Goal: Find specific page/section: Find specific page/section

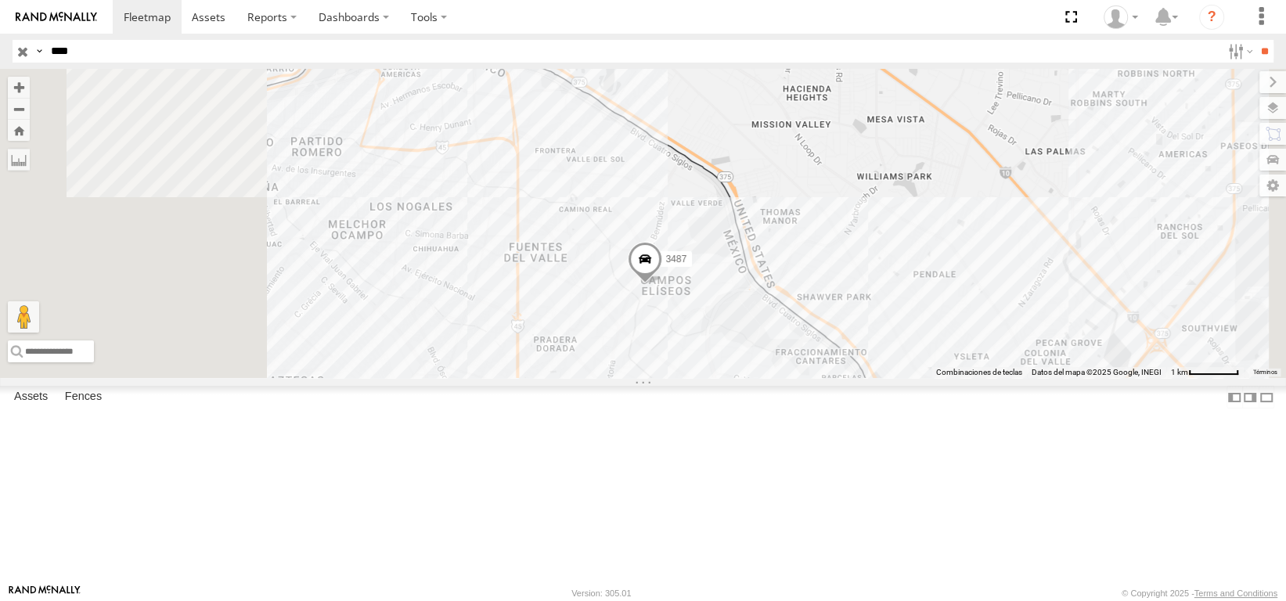
drag, startPoint x: 520, startPoint y: 261, endPoint x: 657, endPoint y: 365, distance: 172.1
click at [657, 365] on div "3487" at bounding box center [643, 223] width 1286 height 309
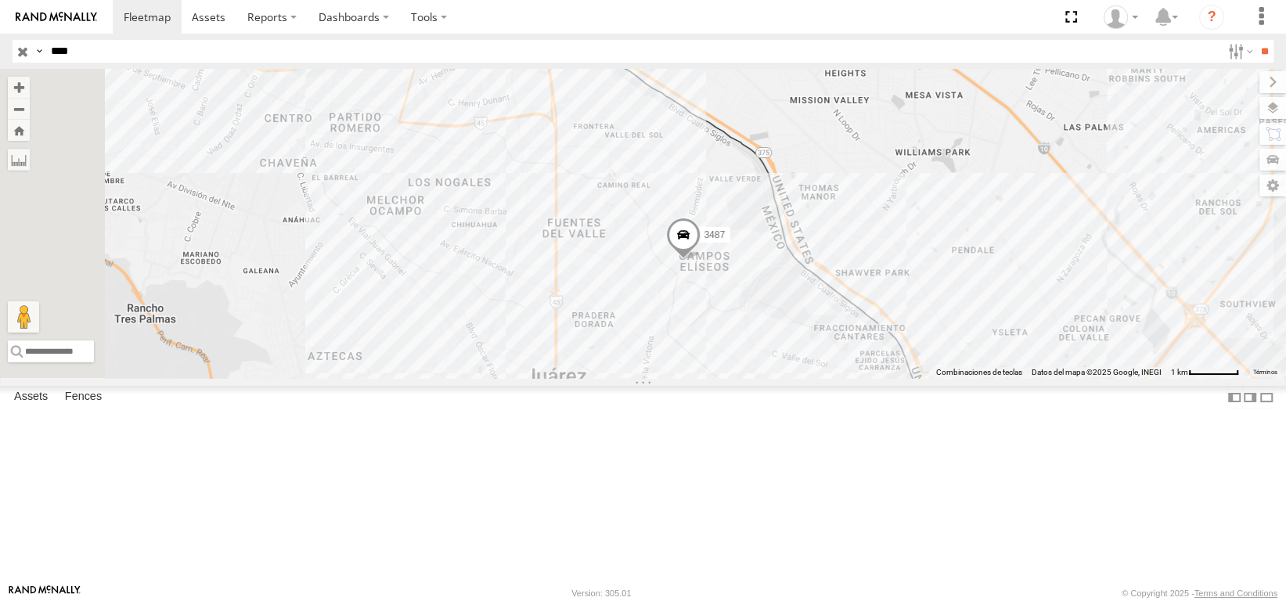
drag, startPoint x: 684, startPoint y: 351, endPoint x: 777, endPoint y: 299, distance: 106.9
click at [777, 299] on div "3487" at bounding box center [643, 223] width 1286 height 309
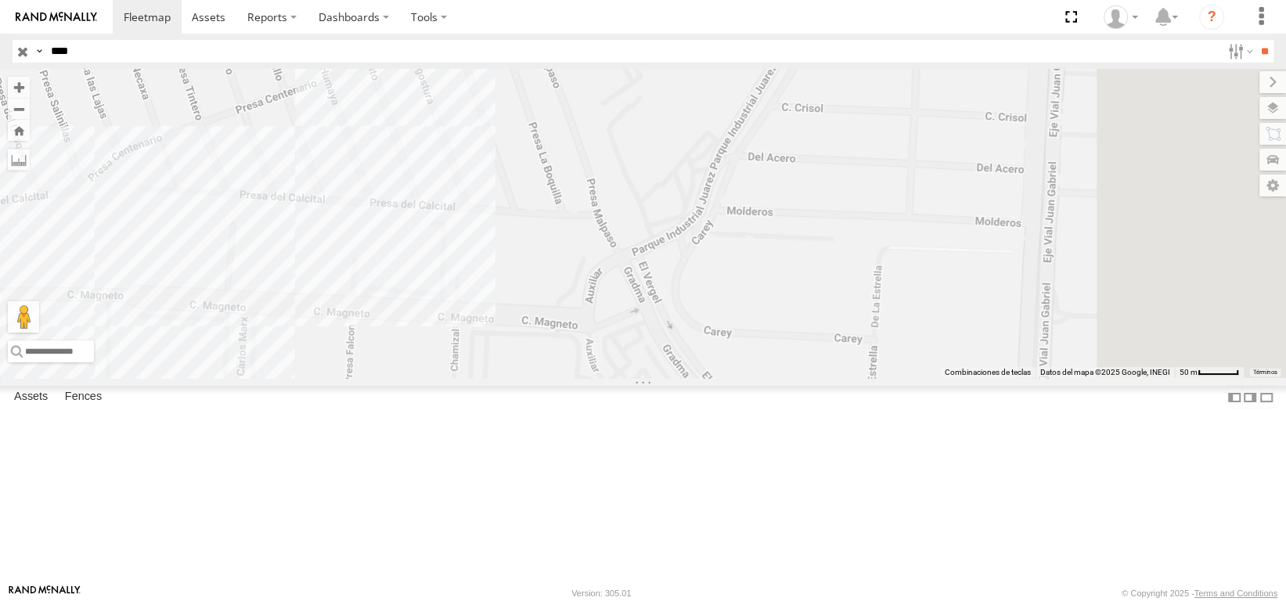
drag, startPoint x: 794, startPoint y: 438, endPoint x: 588, endPoint y: 360, distance: 220.9
click at [588, 360] on div "3487" at bounding box center [643, 223] width 1286 height 309
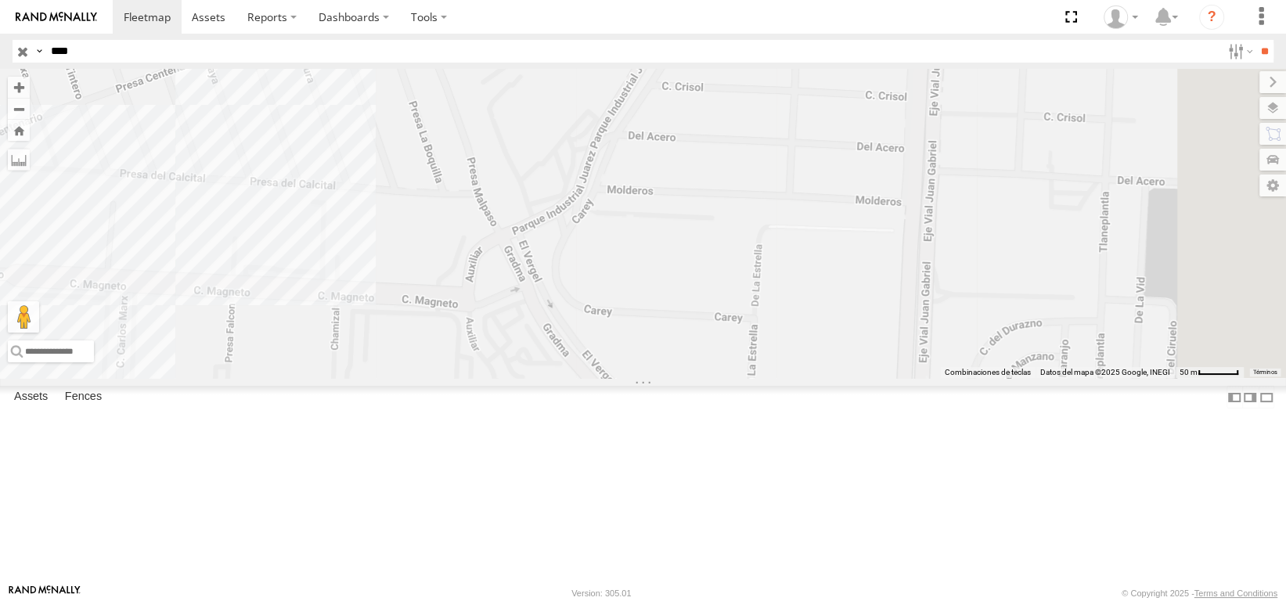
drag, startPoint x: 833, startPoint y: 347, endPoint x: 706, endPoint y: 326, distance: 128.5
click at [706, 326] on div "3487" at bounding box center [643, 223] width 1286 height 309
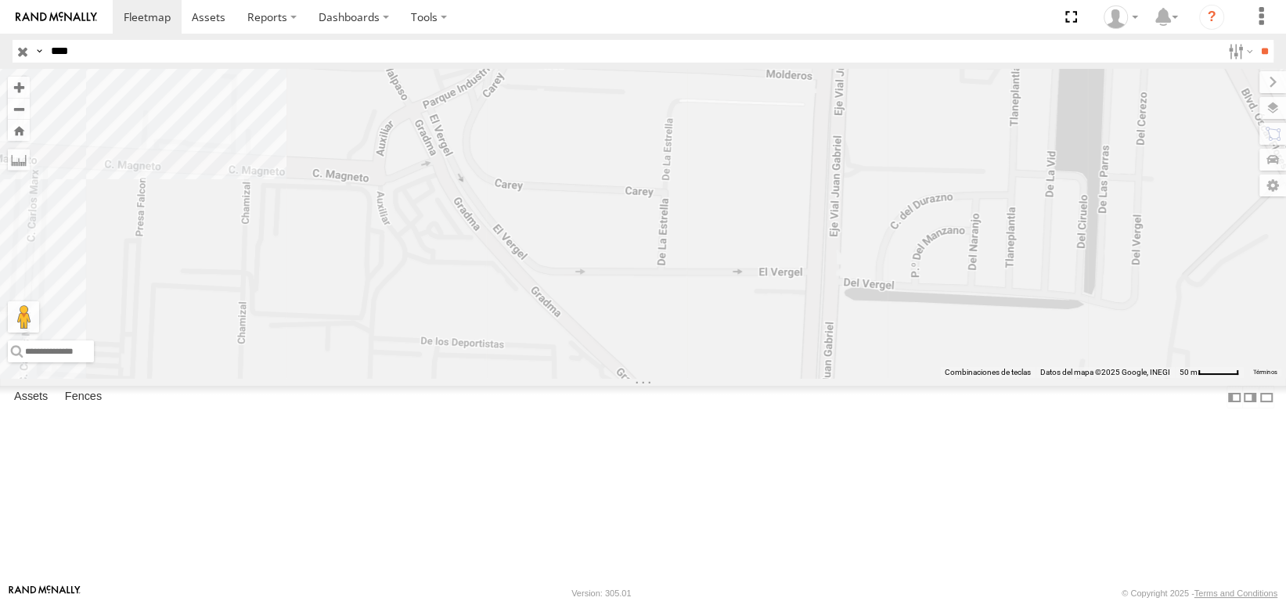
drag, startPoint x: 924, startPoint y: 448, endPoint x: 871, endPoint y: 333, distance: 126.7
click at [871, 333] on div "3487" at bounding box center [643, 223] width 1286 height 309
click at [1270, 112] on label at bounding box center [1256, 108] width 57 height 22
click at [0, 0] on span "Basemaps" at bounding box center [0, 0] width 0 height 0
click at [0, 0] on span "Satellite" at bounding box center [0, 0] width 0 height 0
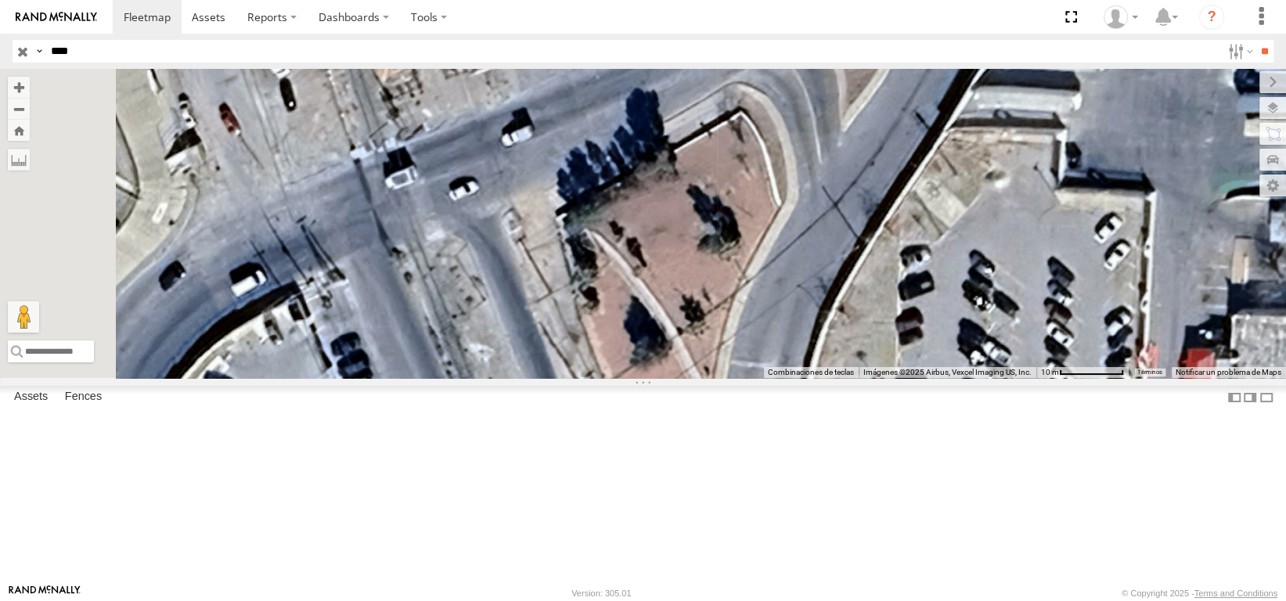
drag, startPoint x: 635, startPoint y: 174, endPoint x: 676, endPoint y: 221, distance: 62.1
click at [676, 221] on div "3487" at bounding box center [643, 223] width 1286 height 309
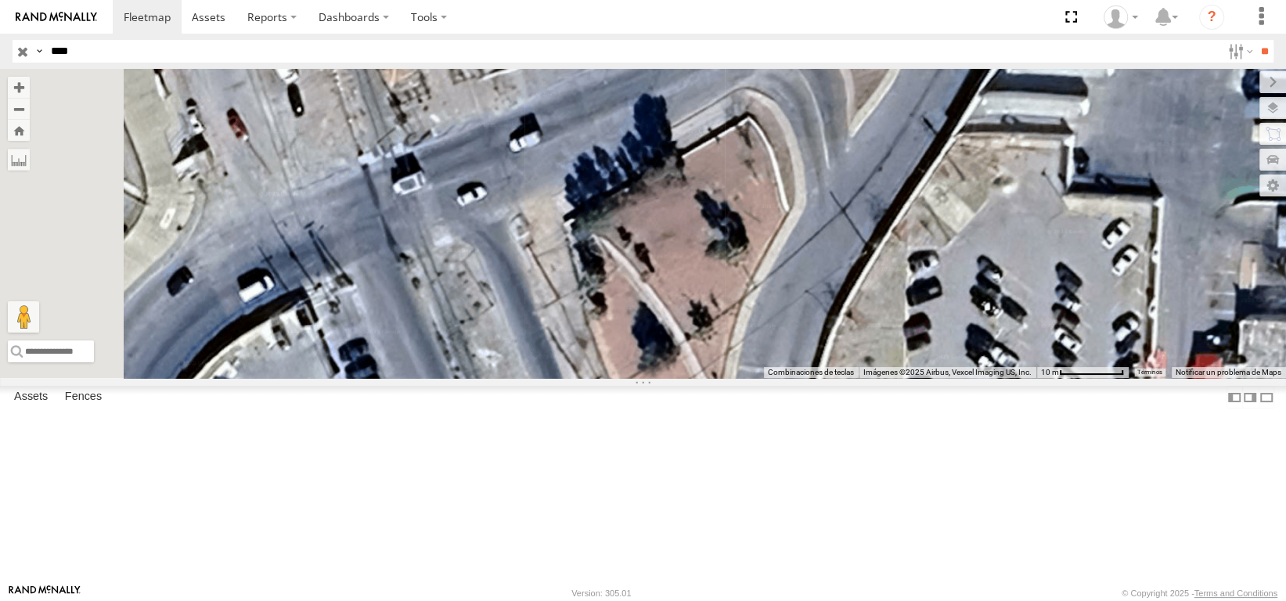
drag, startPoint x: 684, startPoint y: 271, endPoint x: 667, endPoint y: 212, distance: 61.2
click at [667, 212] on div "3487" at bounding box center [643, 223] width 1286 height 309
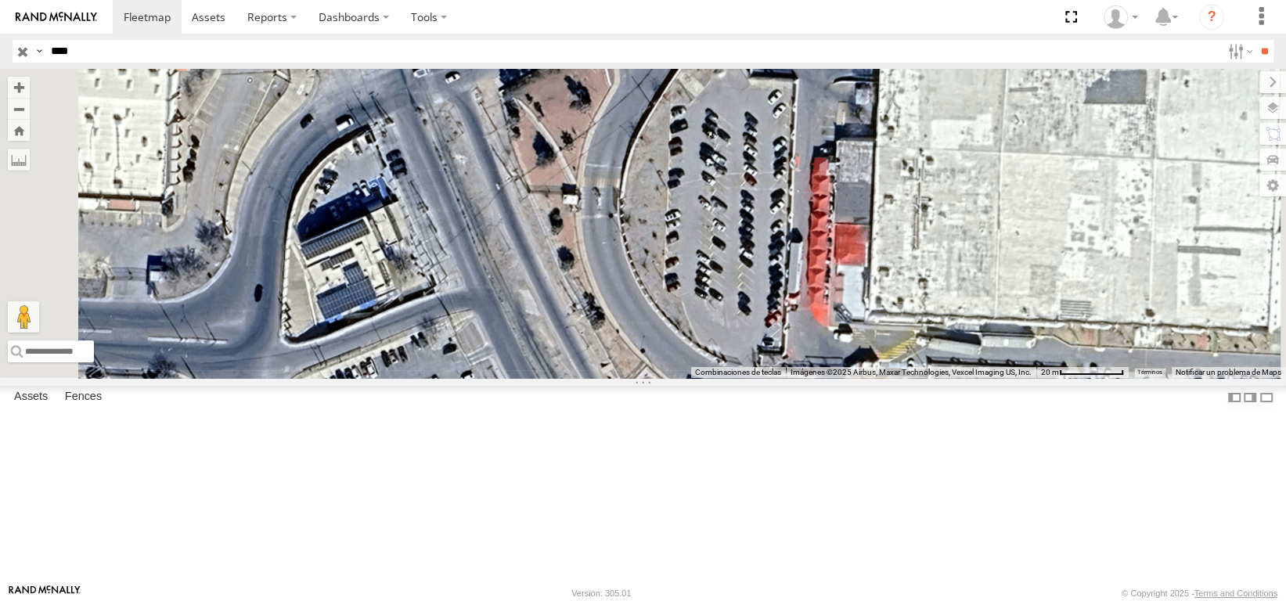
drag, startPoint x: 732, startPoint y: 412, endPoint x: 692, endPoint y: 312, distance: 107.1
click at [681, 271] on div "3487" at bounding box center [643, 223] width 1286 height 309
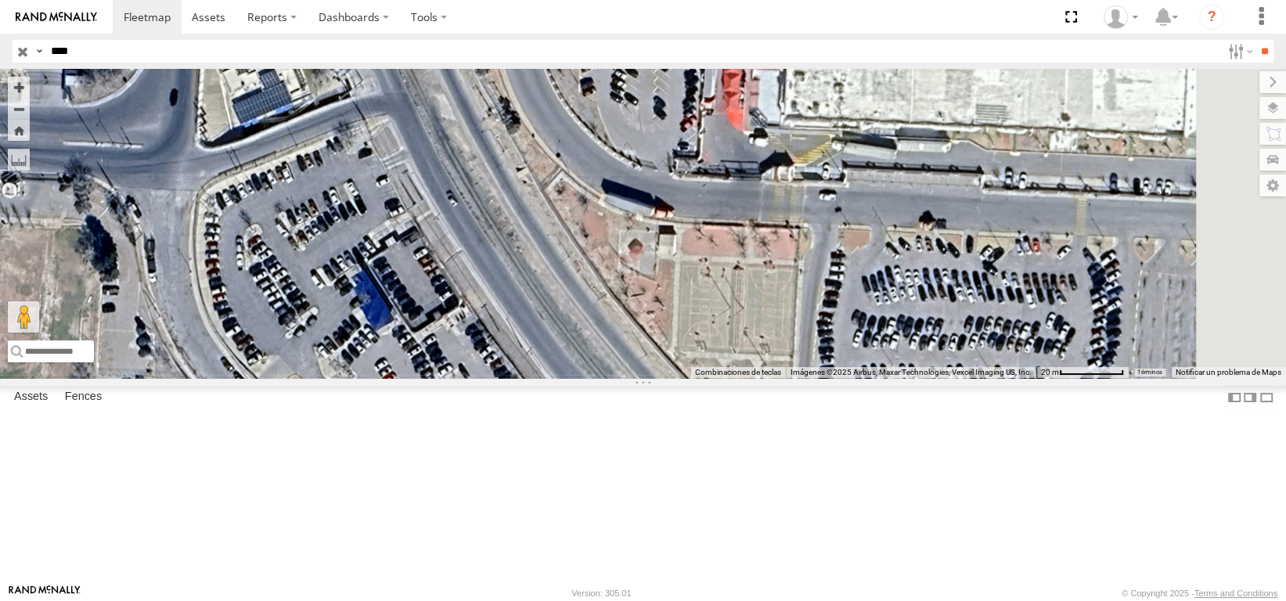
drag, startPoint x: 850, startPoint y: 413, endPoint x: 741, endPoint y: 324, distance: 140.7
click at [742, 315] on div "3487" at bounding box center [643, 223] width 1286 height 309
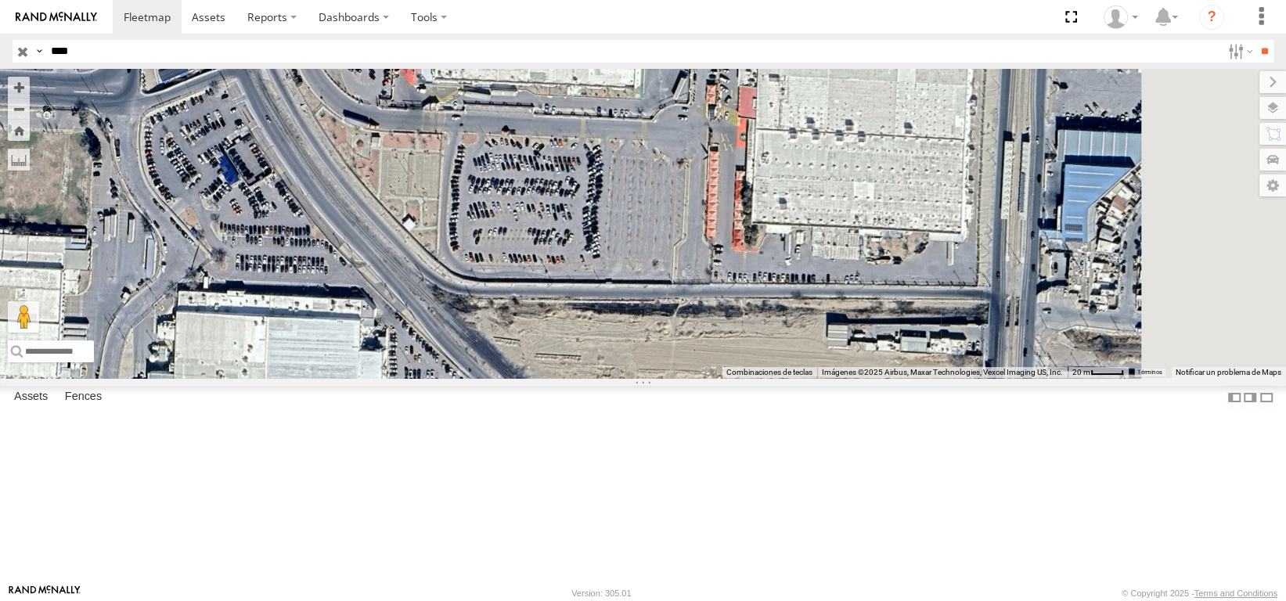
drag, startPoint x: 901, startPoint y: 379, endPoint x: 816, endPoint y: 380, distance: 85.3
click at [669, 359] on div "3487" at bounding box center [643, 223] width 1286 height 309
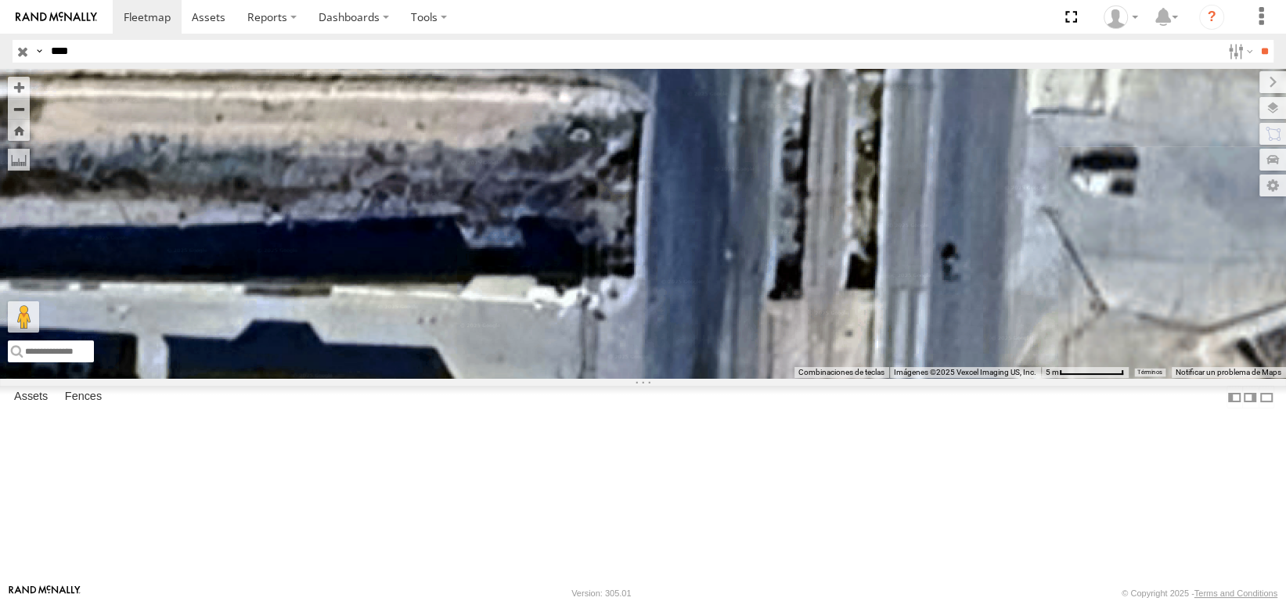
drag, startPoint x: 917, startPoint y: 363, endPoint x: 752, endPoint y: 297, distance: 177.7
click at [752, 297] on div "3487" at bounding box center [643, 223] width 1286 height 309
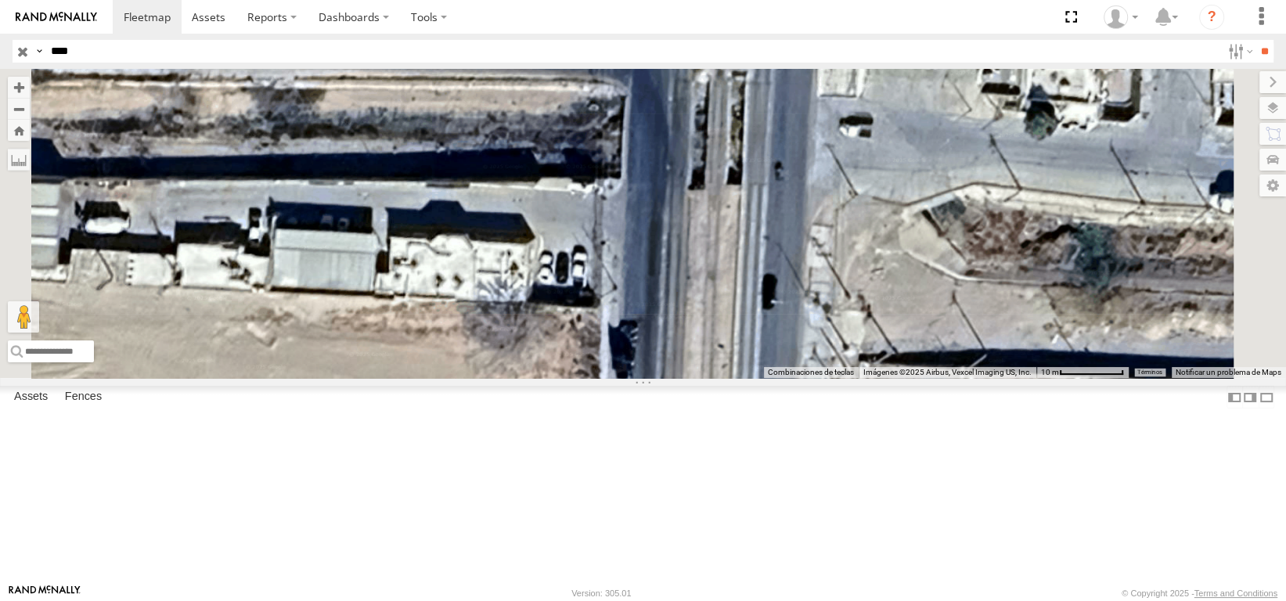
drag, startPoint x: 879, startPoint y: 412, endPoint x: 863, endPoint y: 308, distance: 106.0
click at [869, 328] on div "3487" at bounding box center [643, 223] width 1286 height 309
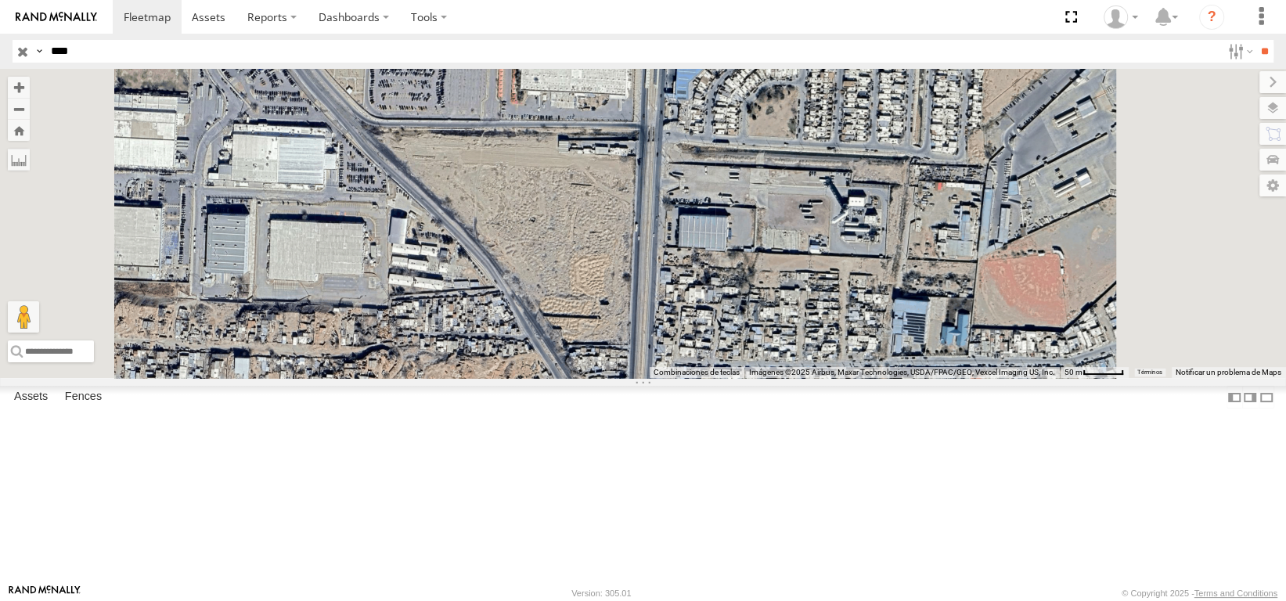
drag, startPoint x: 852, startPoint y: 313, endPoint x: 829, endPoint y: 259, distance: 58.9
click at [828, 259] on div "3487" at bounding box center [643, 223] width 1286 height 309
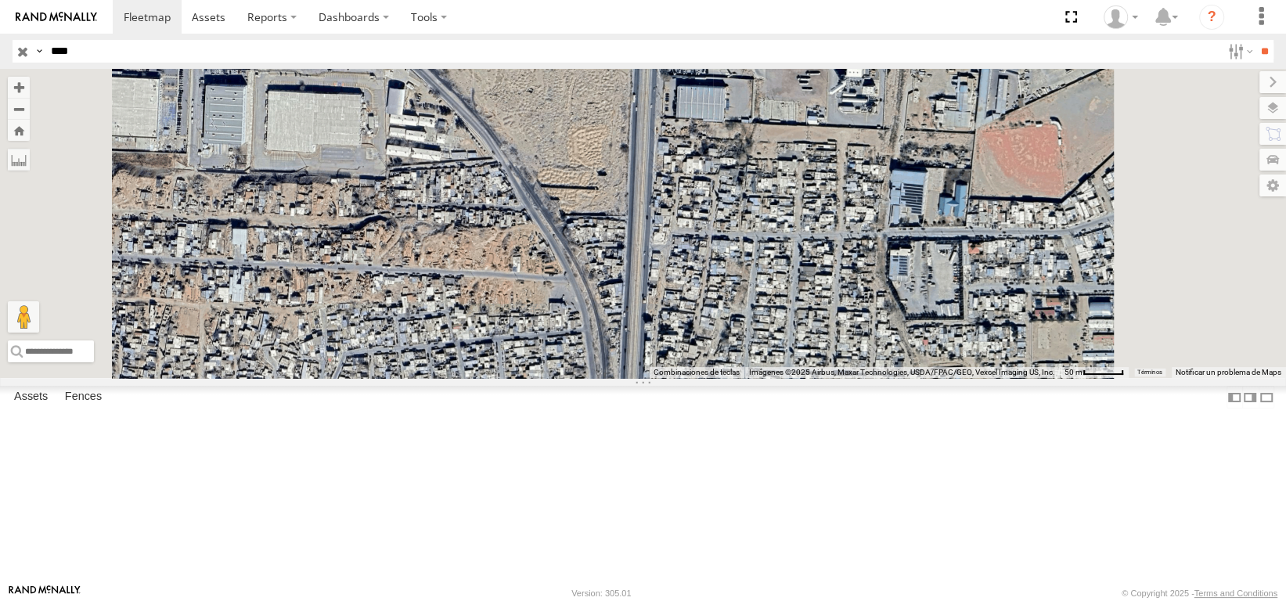
drag, startPoint x: 816, startPoint y: 401, endPoint x: 815, endPoint y: 259, distance: 141.6
click at [815, 260] on div "3487" at bounding box center [643, 223] width 1286 height 309
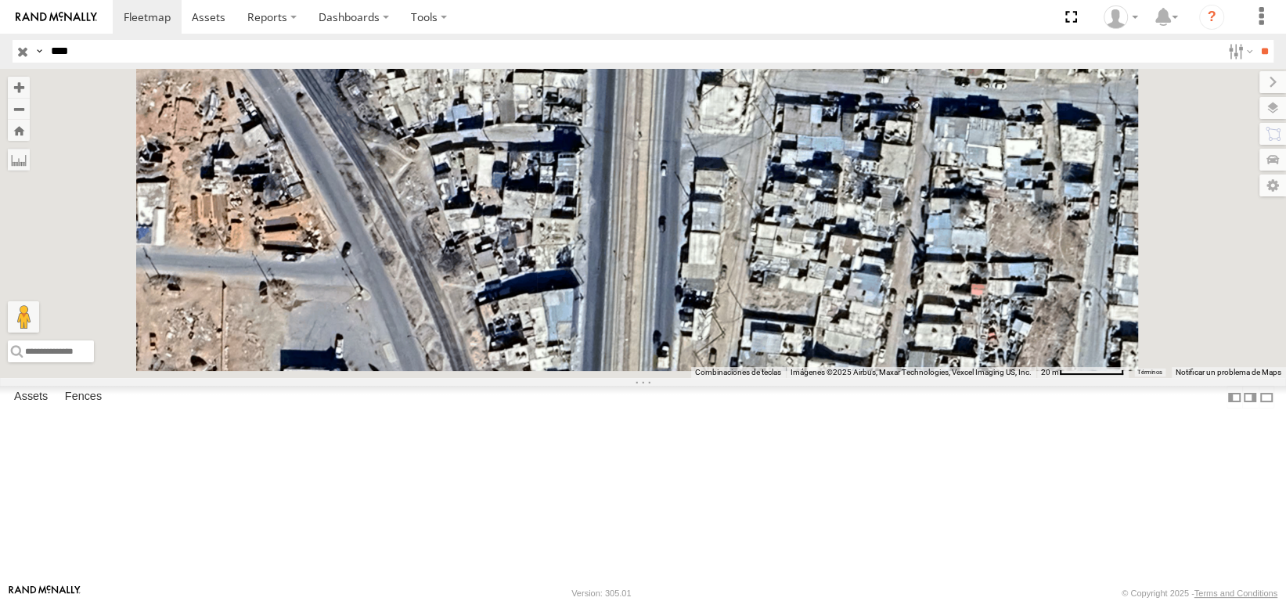
drag, startPoint x: 826, startPoint y: 322, endPoint x: 807, endPoint y: 189, distance: 134.3
click at [808, 190] on div "3487" at bounding box center [643, 223] width 1286 height 309
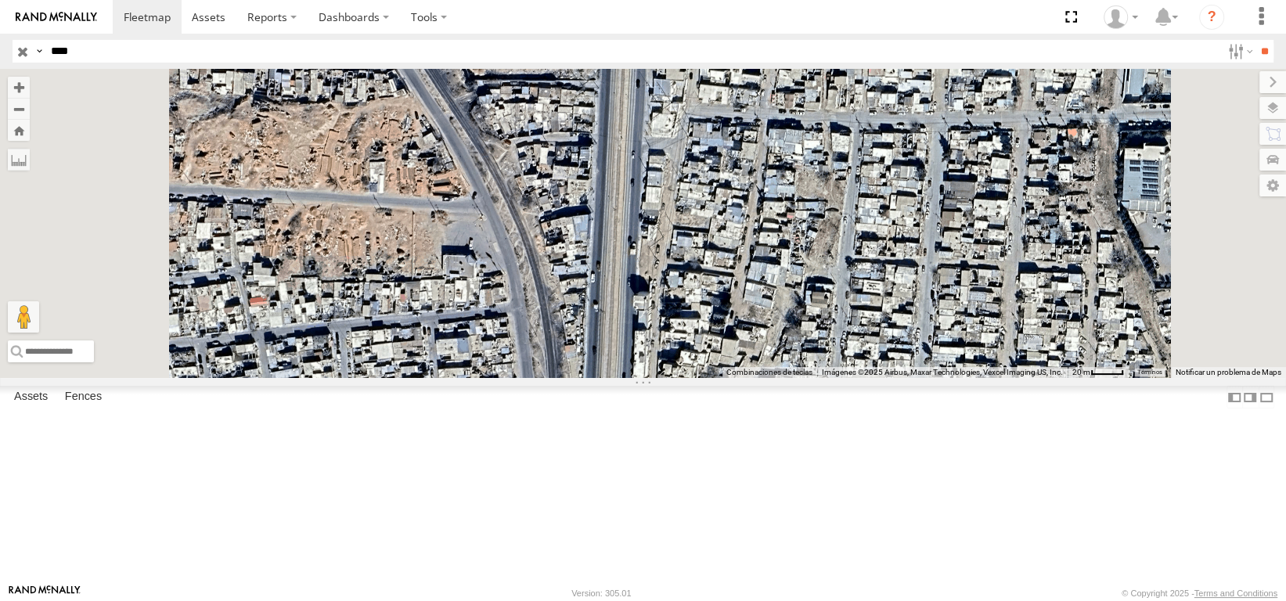
drag, startPoint x: 810, startPoint y: 319, endPoint x: 808, endPoint y: 147, distance: 172.1
click at [808, 147] on div "3487" at bounding box center [643, 223] width 1286 height 309
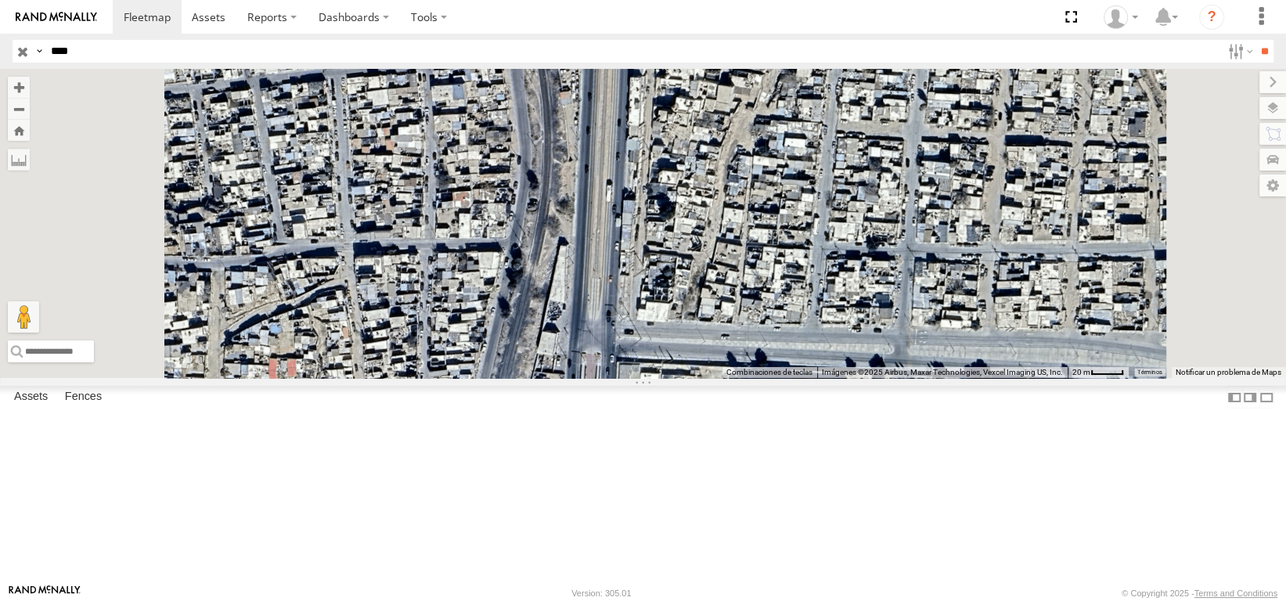
drag, startPoint x: 782, startPoint y: 357, endPoint x: 786, endPoint y: 241, distance: 115.9
click at [786, 248] on div "3487" at bounding box center [643, 223] width 1286 height 309
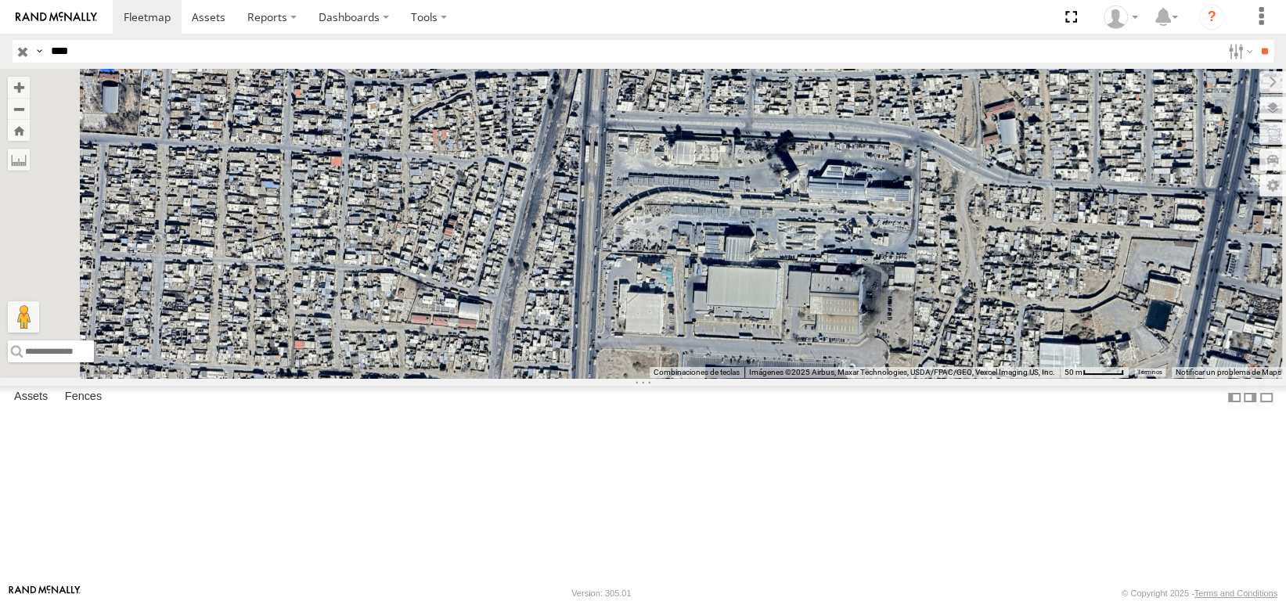
drag, startPoint x: 789, startPoint y: 355, endPoint x: 790, endPoint y: 256, distance: 99.4
click at [790, 256] on div "3487" at bounding box center [643, 223] width 1286 height 309
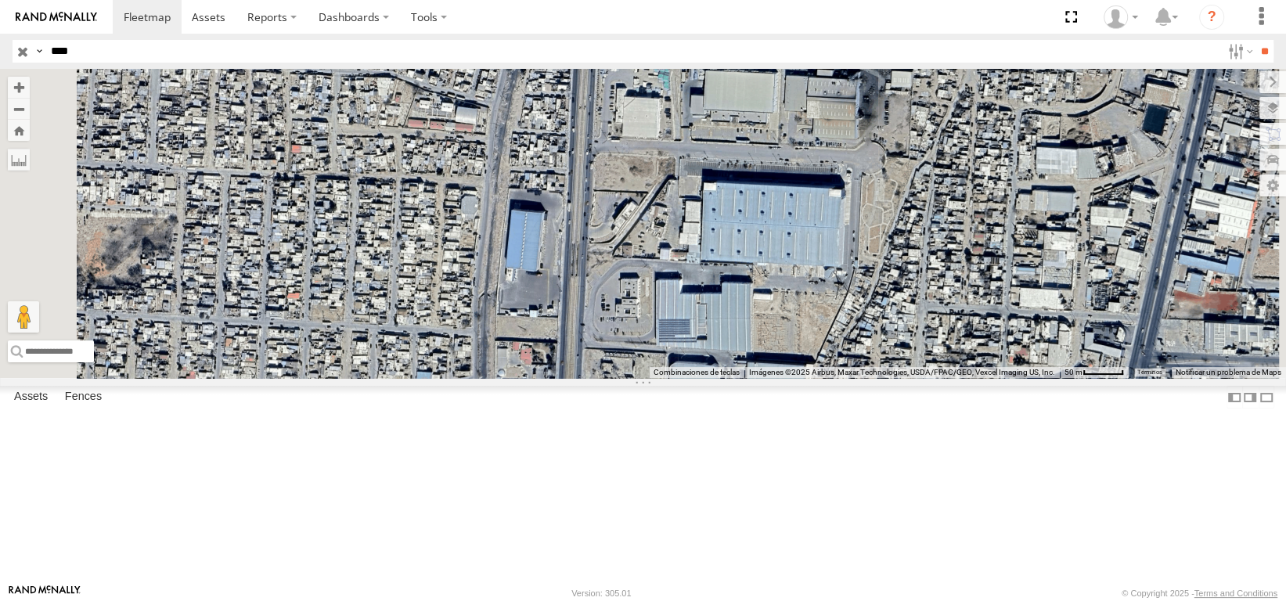
drag, startPoint x: 782, startPoint y: 372, endPoint x: 778, endPoint y: 275, distance: 97.1
click at [778, 275] on div "3487" at bounding box center [643, 223] width 1286 height 309
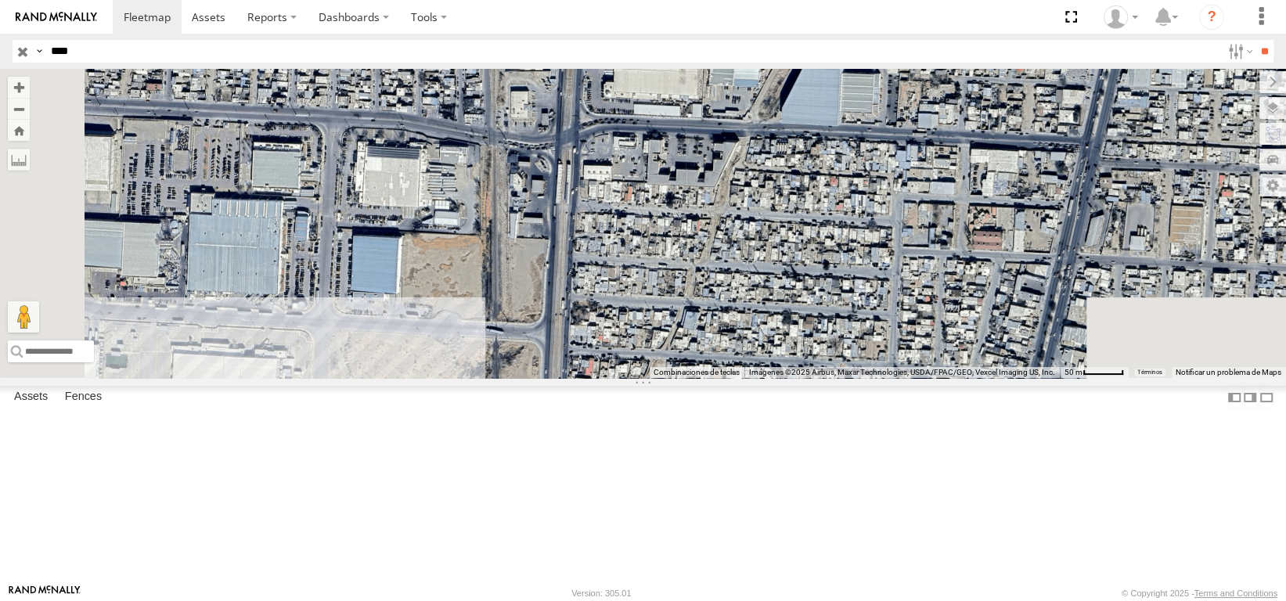
drag, startPoint x: 753, startPoint y: 449, endPoint x: 764, endPoint y: 58, distance: 391.4
click at [764, 58] on body at bounding box center [643, 300] width 1286 height 601
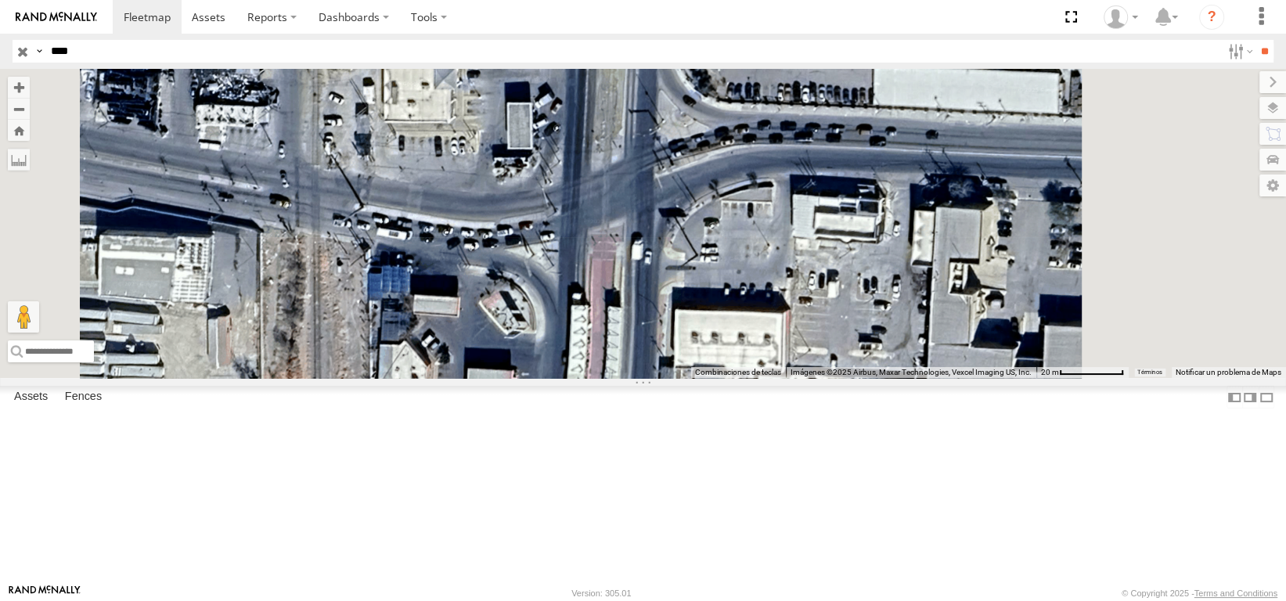
drag, startPoint x: 712, startPoint y: 246, endPoint x: 585, endPoint y: 298, distance: 136.9
click at [595, 303] on div "3487" at bounding box center [643, 223] width 1286 height 309
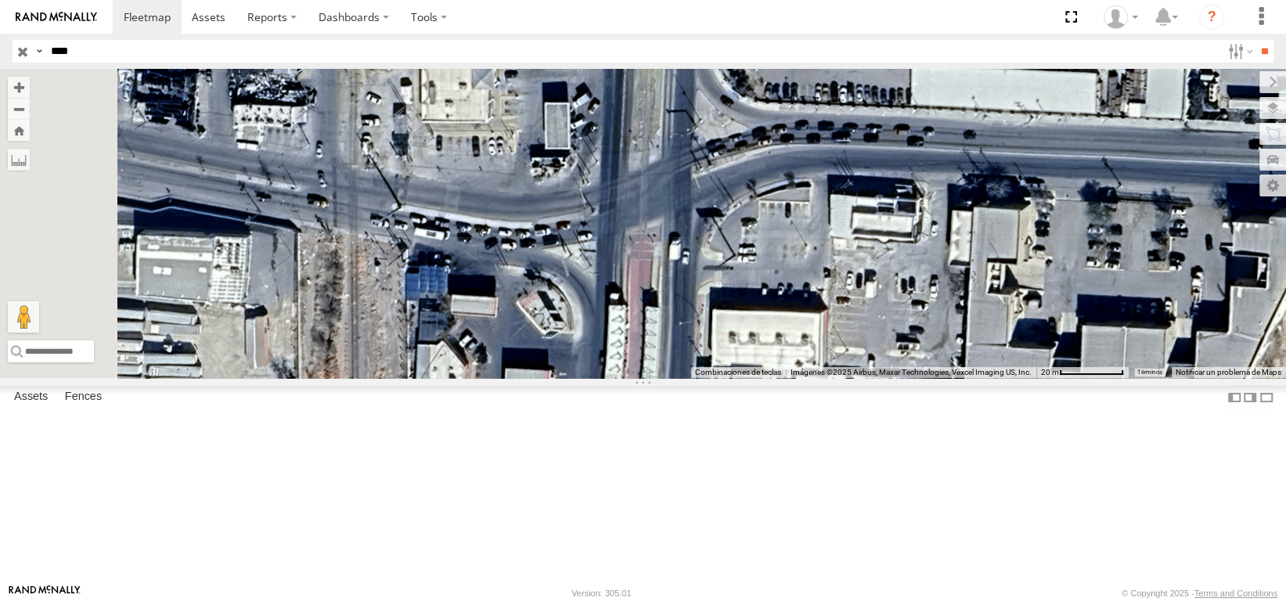
drag, startPoint x: 600, startPoint y: 294, endPoint x: 901, endPoint y: 280, distance: 301.6
click at [882, 283] on div "3487" at bounding box center [643, 223] width 1286 height 309
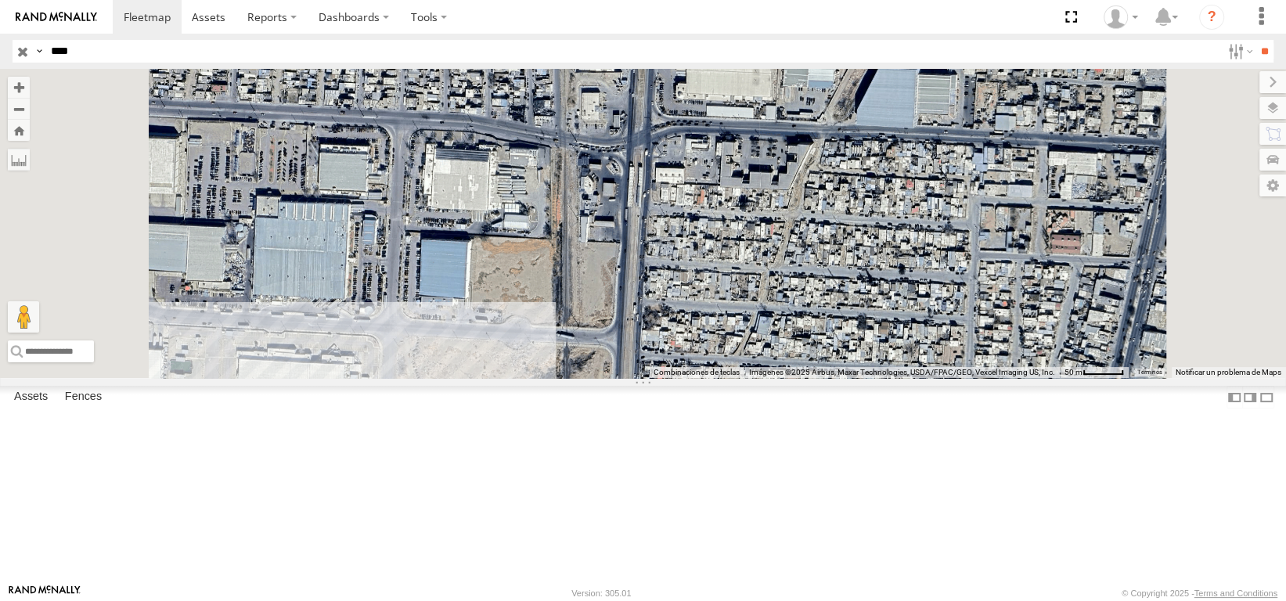
drag, startPoint x: 754, startPoint y: 134, endPoint x: 766, endPoint y: 282, distance: 149.1
click at [763, 278] on div "3487" at bounding box center [643, 223] width 1286 height 309
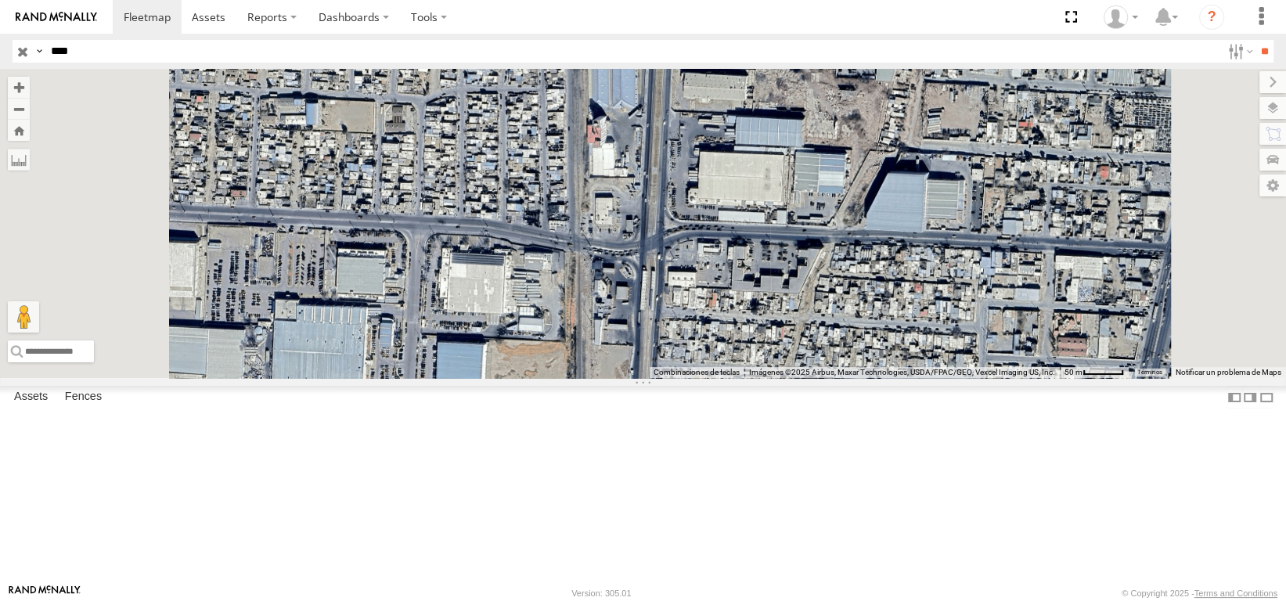
drag, startPoint x: 771, startPoint y: 189, endPoint x: 772, endPoint y: 282, distance: 93.1
click at [772, 281] on div "3487" at bounding box center [643, 223] width 1286 height 309
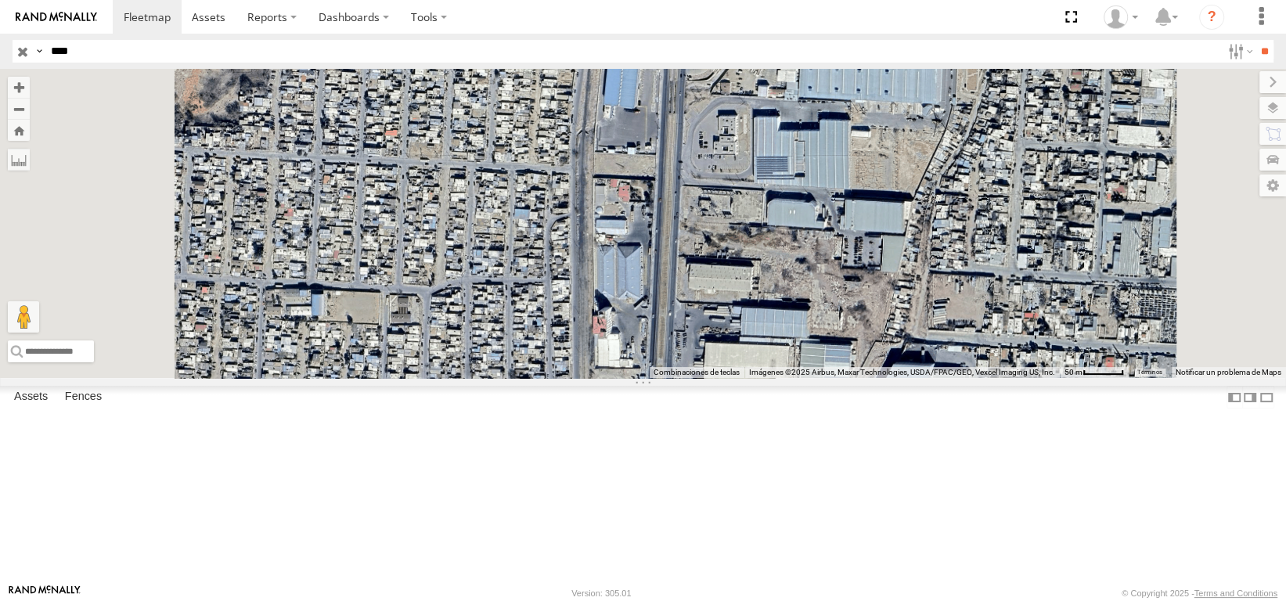
drag, startPoint x: 759, startPoint y: 227, endPoint x: 779, endPoint y: 302, distance: 77.6
click at [776, 302] on div "3487" at bounding box center [643, 223] width 1286 height 309
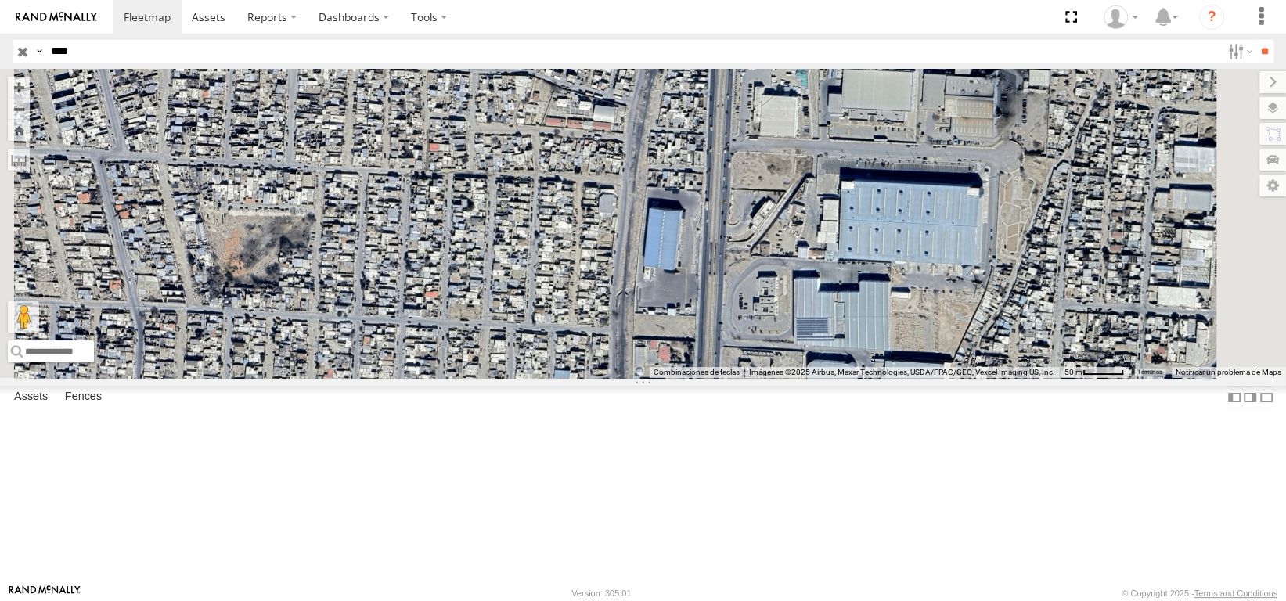
drag, startPoint x: 831, startPoint y: 169, endPoint x: 800, endPoint y: 356, distance: 189.6
click at [797, 351] on div "3487" at bounding box center [643, 223] width 1286 height 309
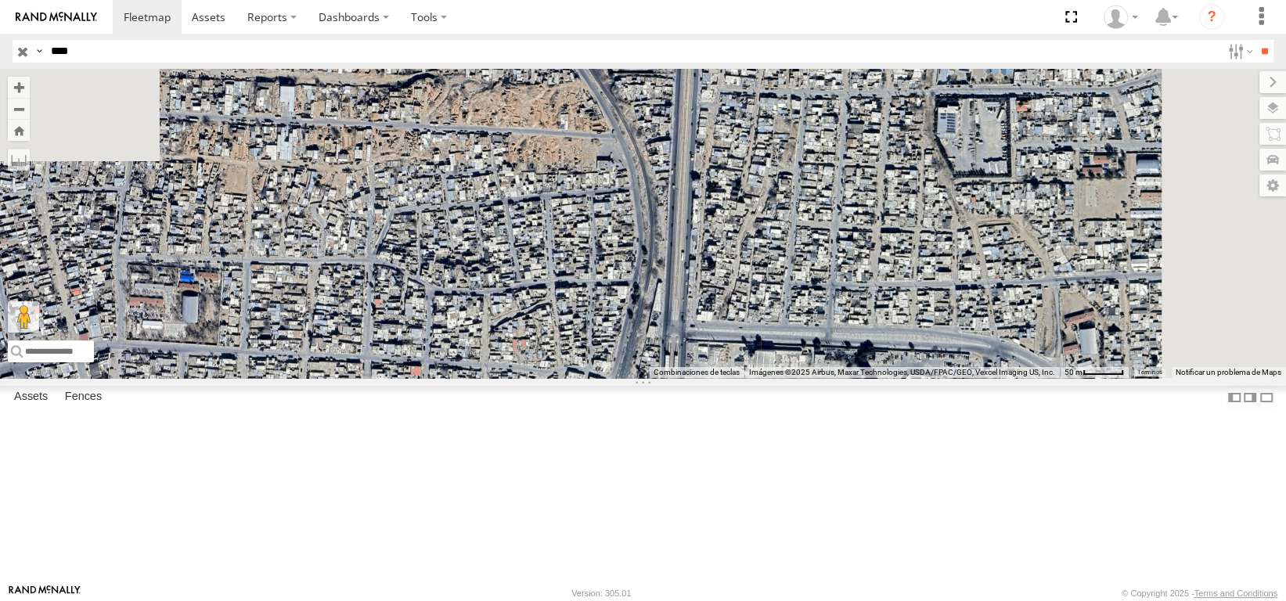
drag, startPoint x: 845, startPoint y: 243, endPoint x: 844, endPoint y: 345, distance: 101.7
click at [844, 345] on div "3487" at bounding box center [643, 223] width 1286 height 309
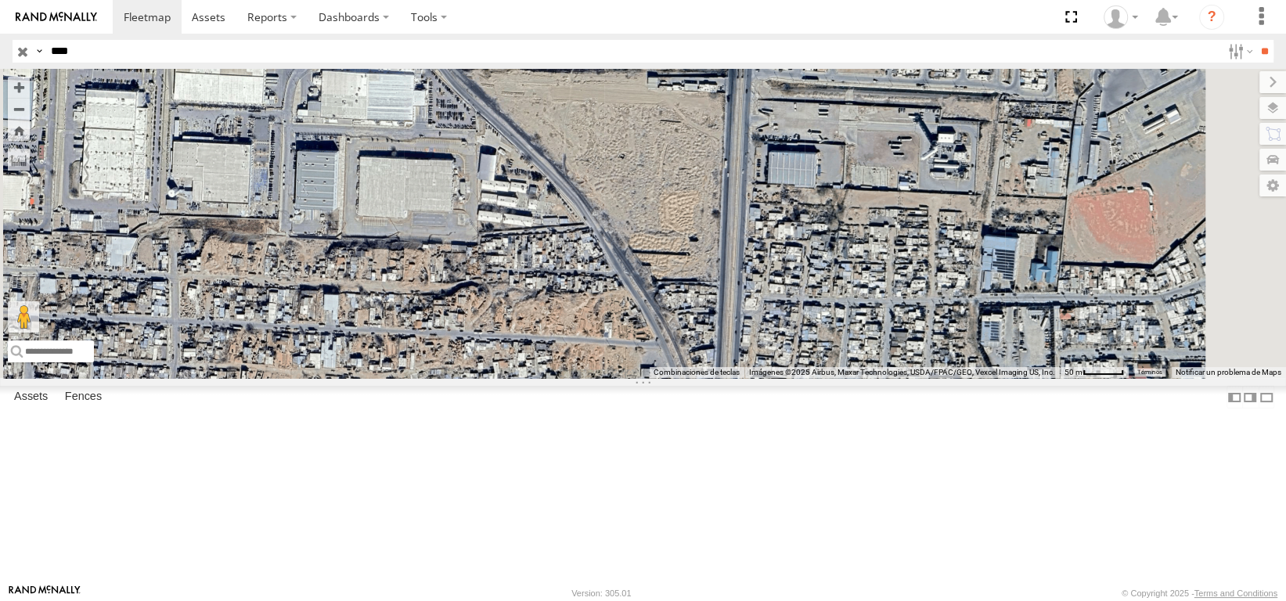
drag, startPoint x: 754, startPoint y: 208, endPoint x: 796, endPoint y: 387, distance: 183.2
click at [799, 378] on div "3487" at bounding box center [643, 223] width 1286 height 309
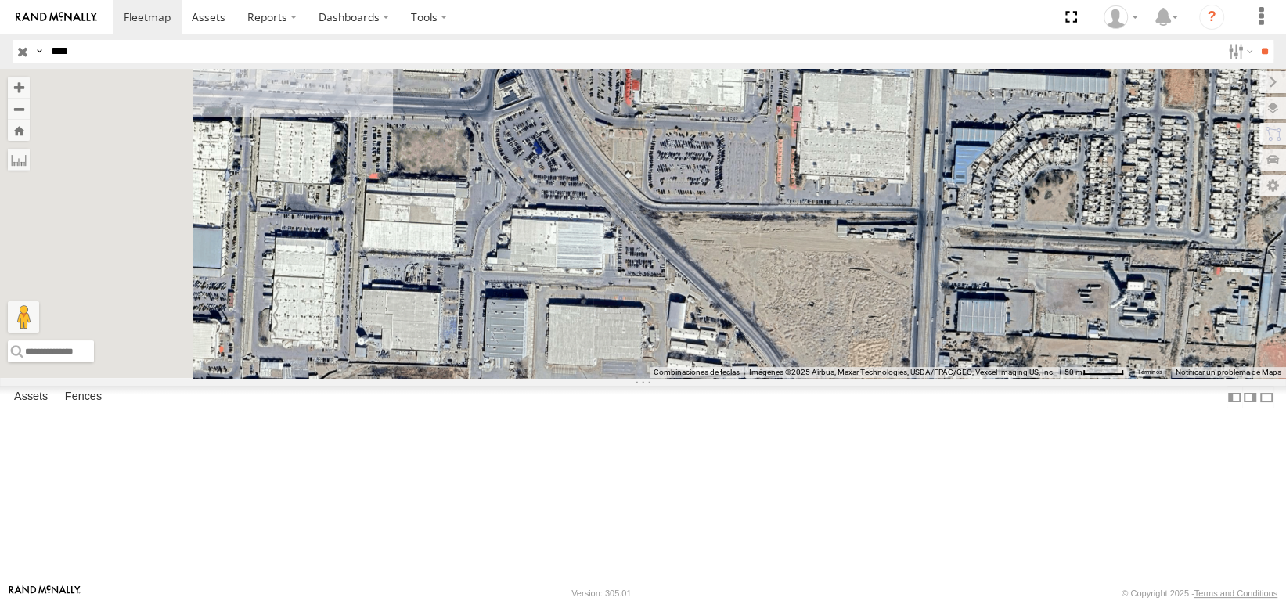
drag, startPoint x: 621, startPoint y: 182, endPoint x: 788, endPoint y: 290, distance: 198.6
click at [810, 324] on div "3487" at bounding box center [643, 223] width 1286 height 309
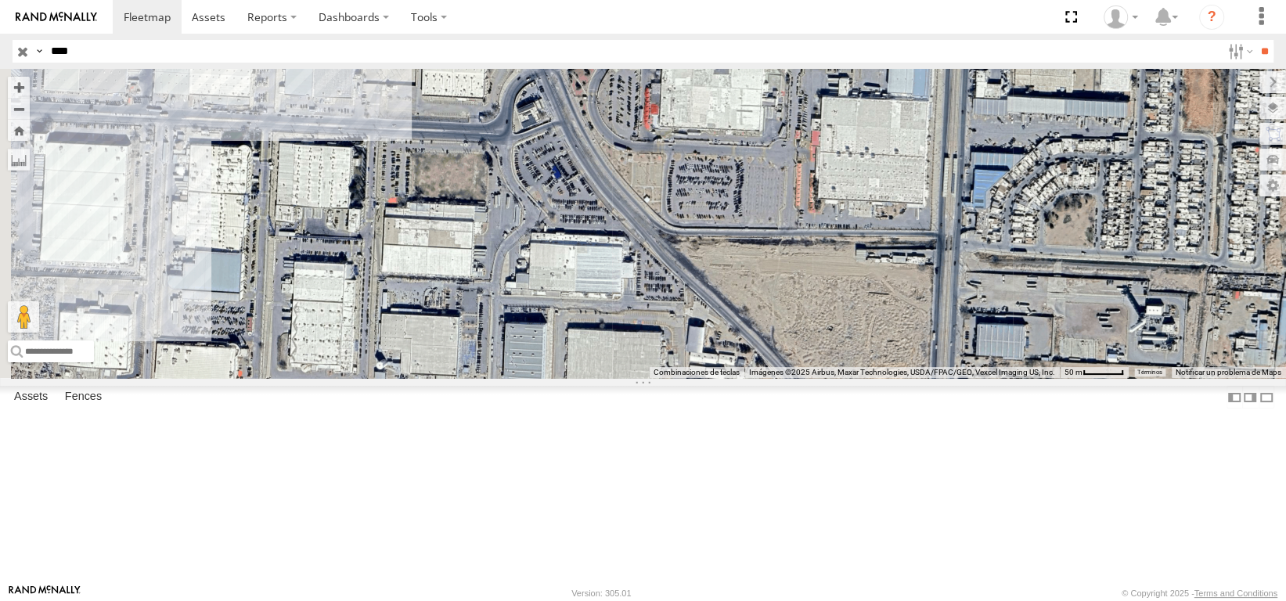
drag, startPoint x: 736, startPoint y: 205, endPoint x: 756, endPoint y: 244, distance: 43.7
click at [756, 244] on div "3487" at bounding box center [643, 223] width 1286 height 309
drag, startPoint x: 21, startPoint y: 61, endPoint x: 9, endPoint y: 85, distance: 26.6
click at [0, 70] on html at bounding box center [643, 300] width 1286 height 601
click at [1255, 40] on input "**" at bounding box center [1264, 51] width 18 height 23
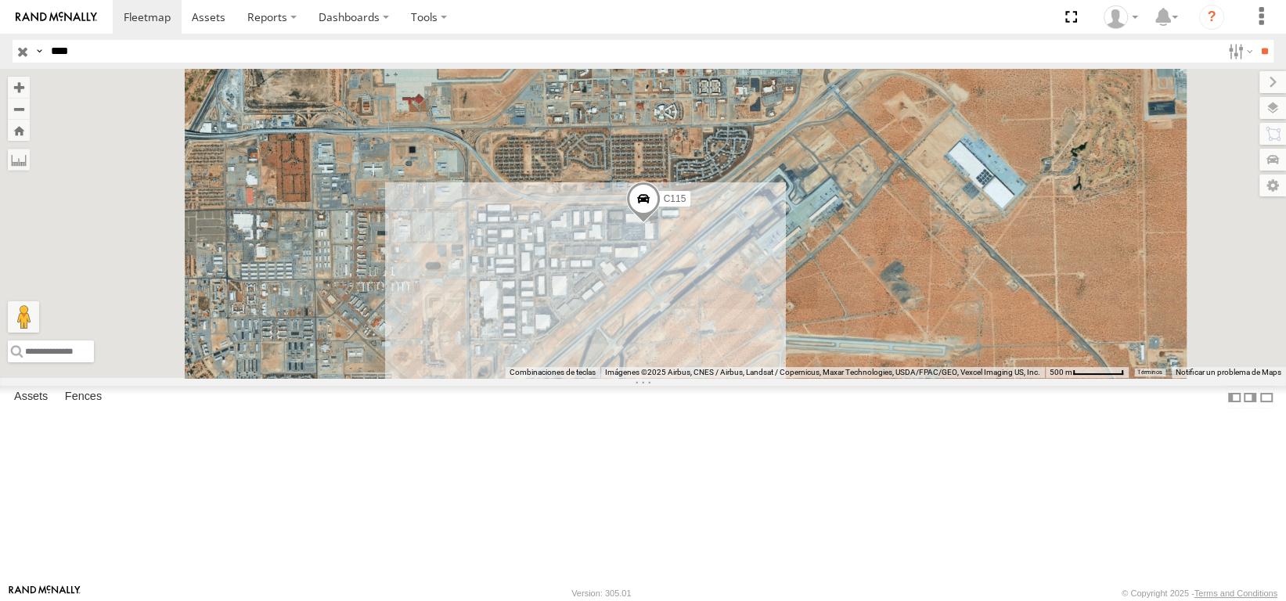
drag, startPoint x: 87, startPoint y: 56, endPoint x: 117, endPoint y: 82, distance: 40.5
click at [95, 69] on body at bounding box center [643, 300] width 1286 height 601
type input "*"
click at [1255, 40] on input "**" at bounding box center [1264, 51] width 18 height 23
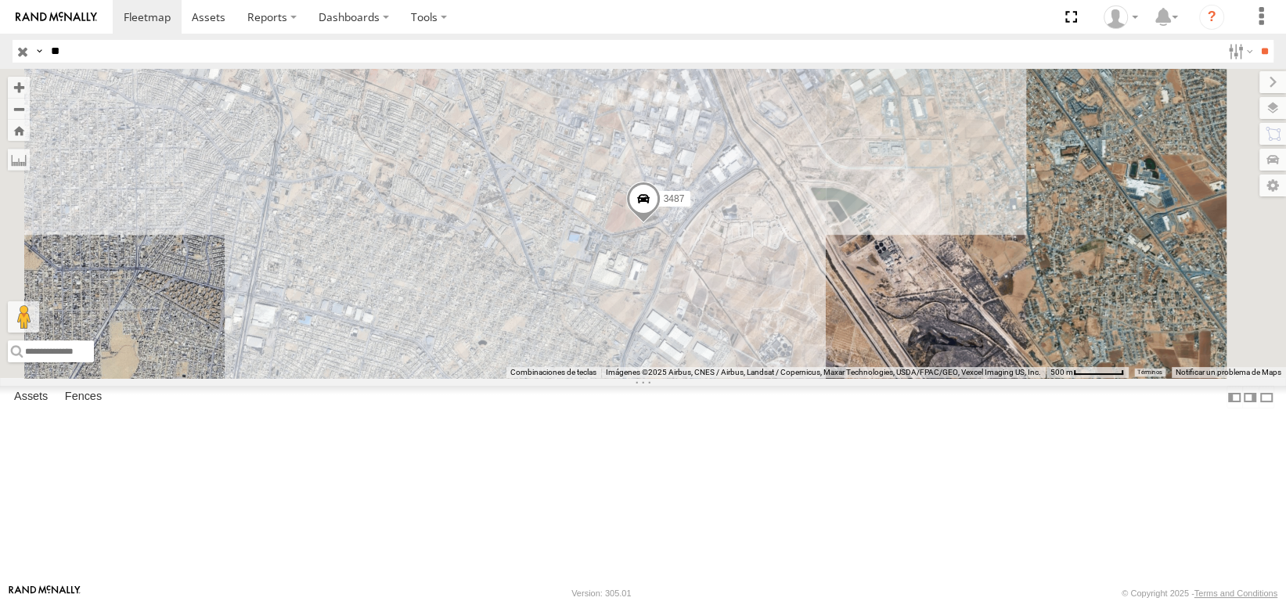
type input "*"
click at [1255, 40] on input "**" at bounding box center [1264, 51] width 18 height 23
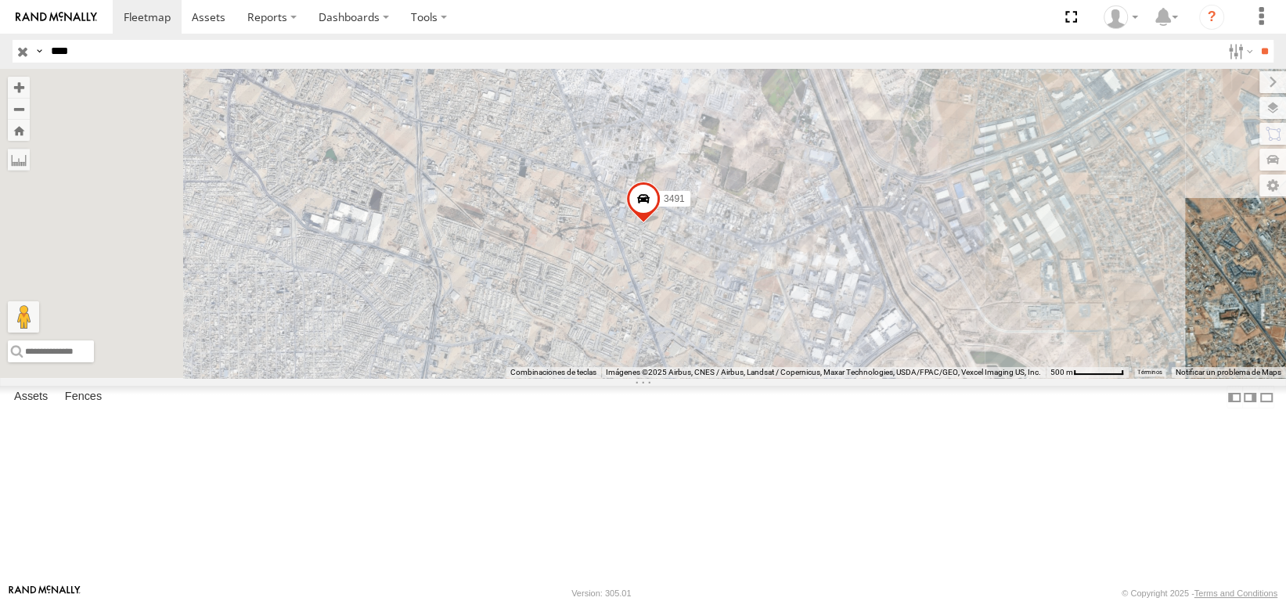
drag, startPoint x: 84, startPoint y: 50, endPoint x: 4, endPoint y: 110, distance: 99.5
click at [0, 84] on html at bounding box center [643, 300] width 1286 height 601
type input "****"
click at [1255, 40] on input "**" at bounding box center [1264, 51] width 18 height 23
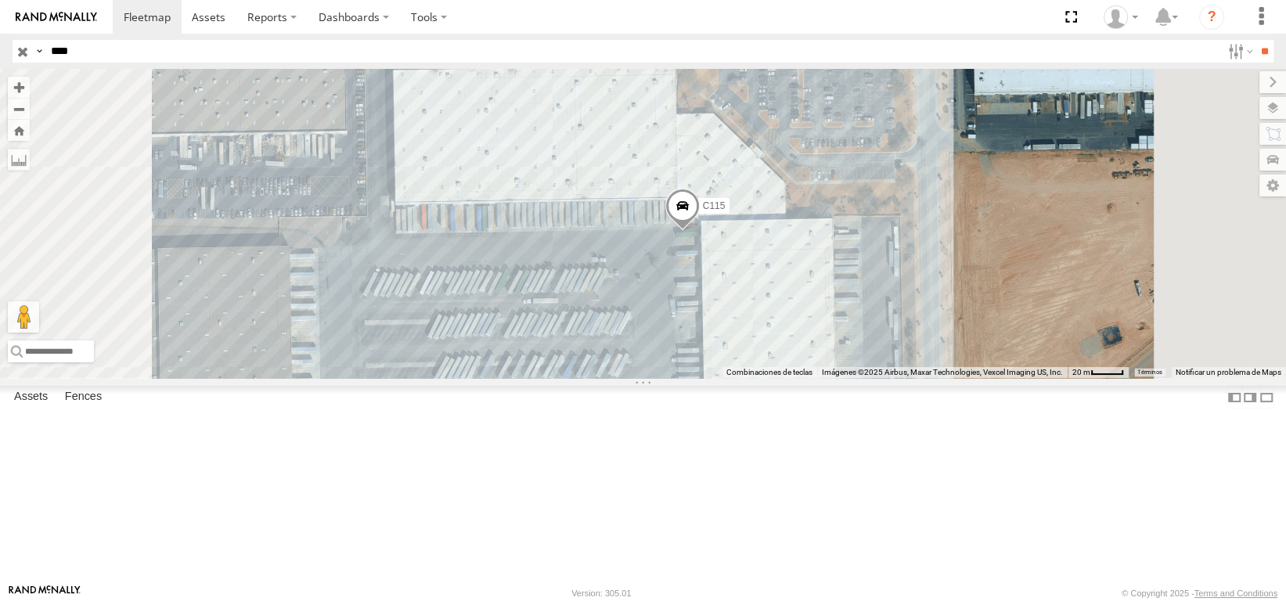
click at [699, 231] on span at bounding box center [681, 210] width 34 height 42
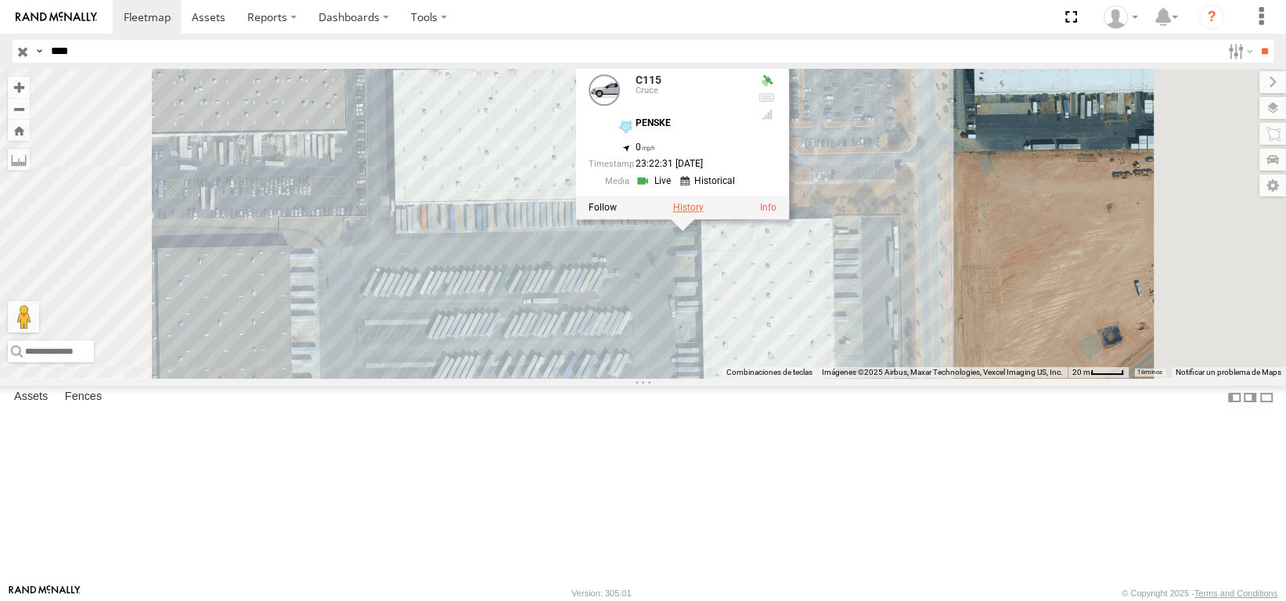
click at [703, 213] on label at bounding box center [687, 207] width 31 height 11
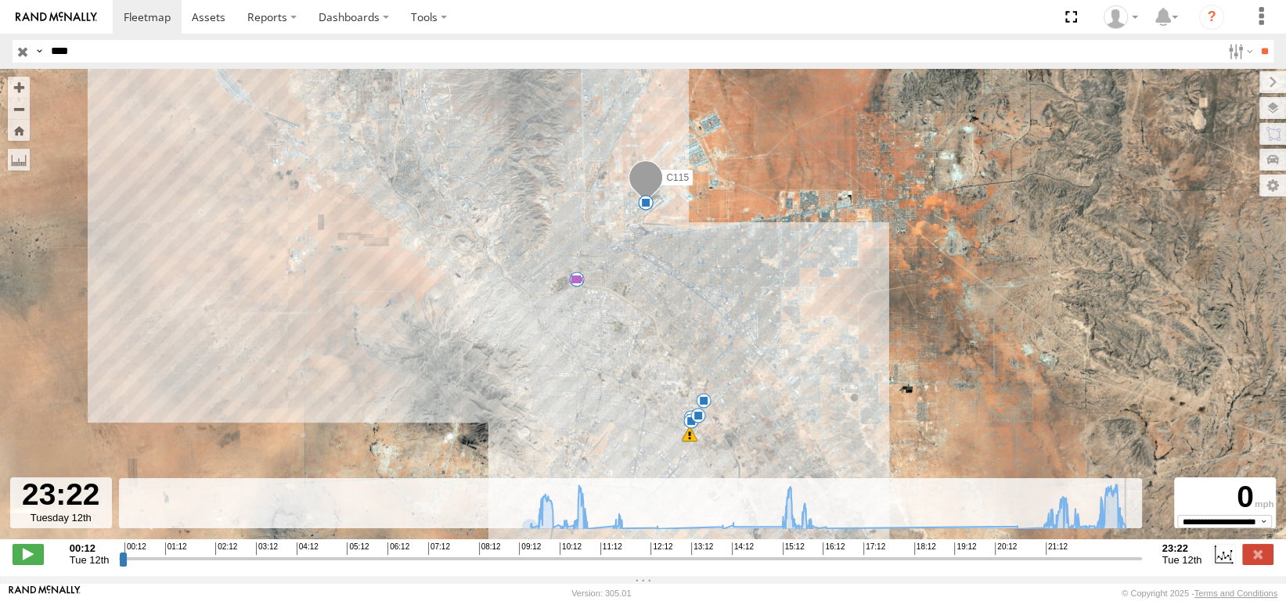
drag, startPoint x: 119, startPoint y: 567, endPoint x: 1168, endPoint y: 554, distance: 1049.4
type input "**********"
click at [1141, 554] on input "range" at bounding box center [630, 558] width 1022 height 15
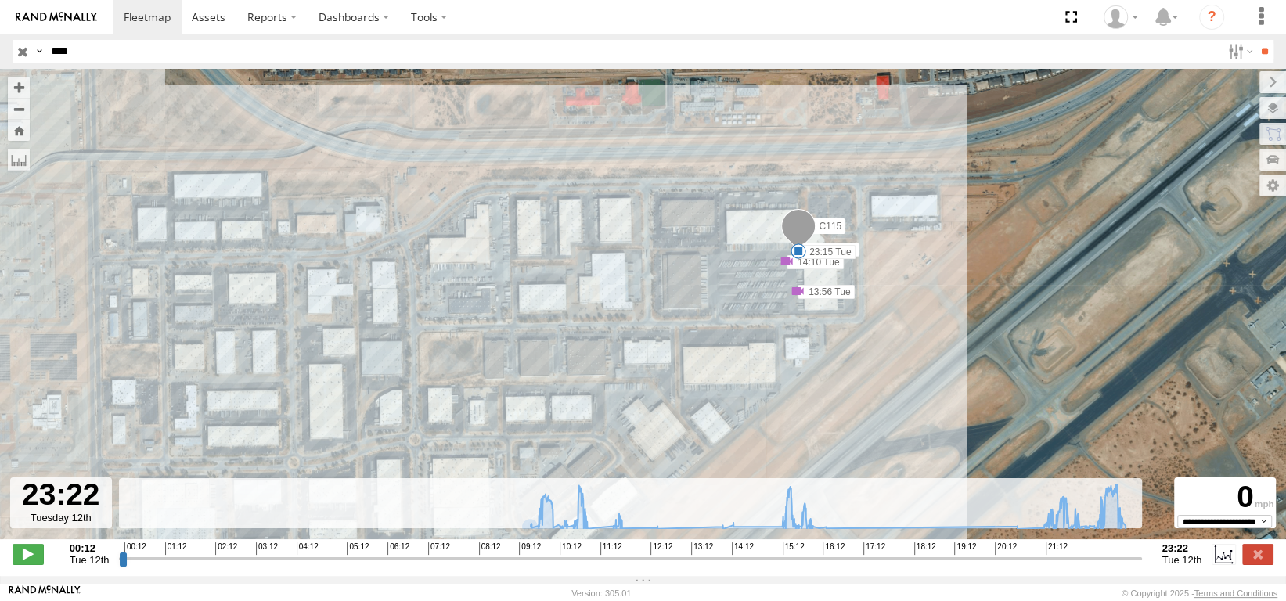
click at [789, 283] on span at bounding box center [797, 291] width 16 height 16
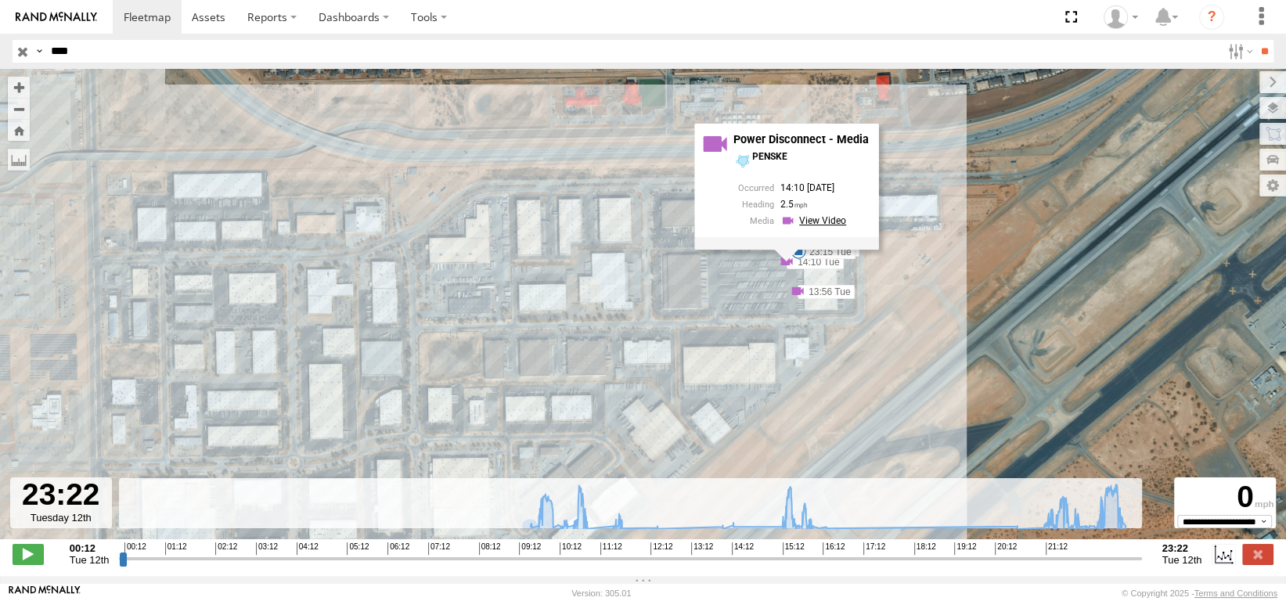
click at [791, 225] on link at bounding box center [815, 221] width 70 height 15
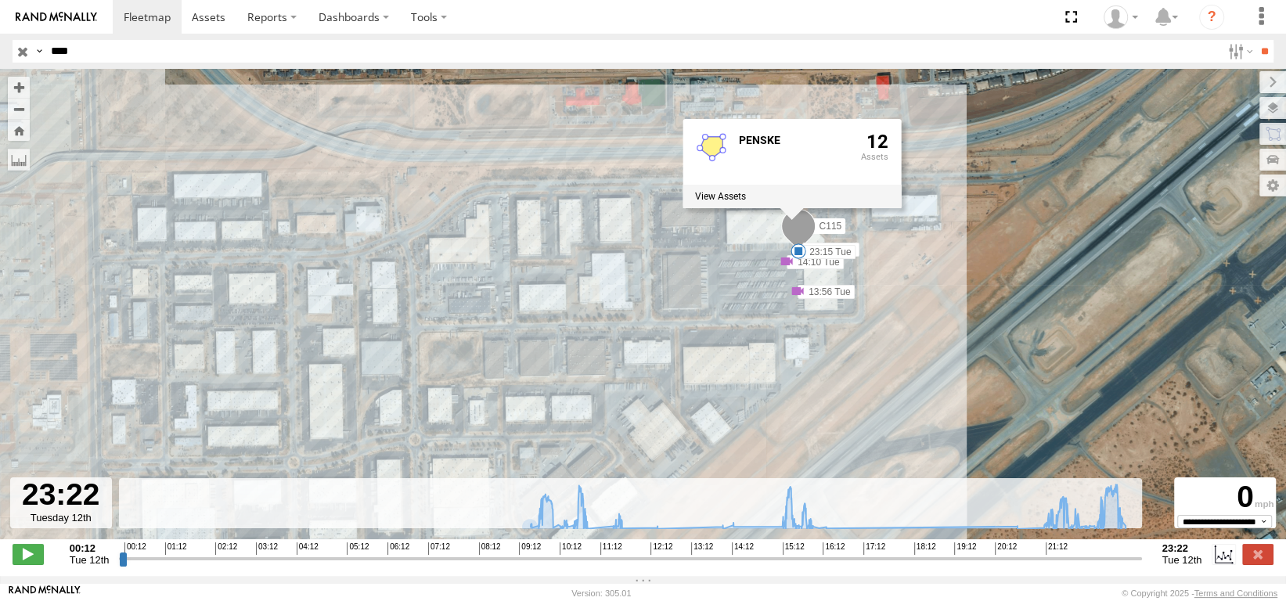
click at [23, 51] on input "button" at bounding box center [23, 51] width 20 height 23
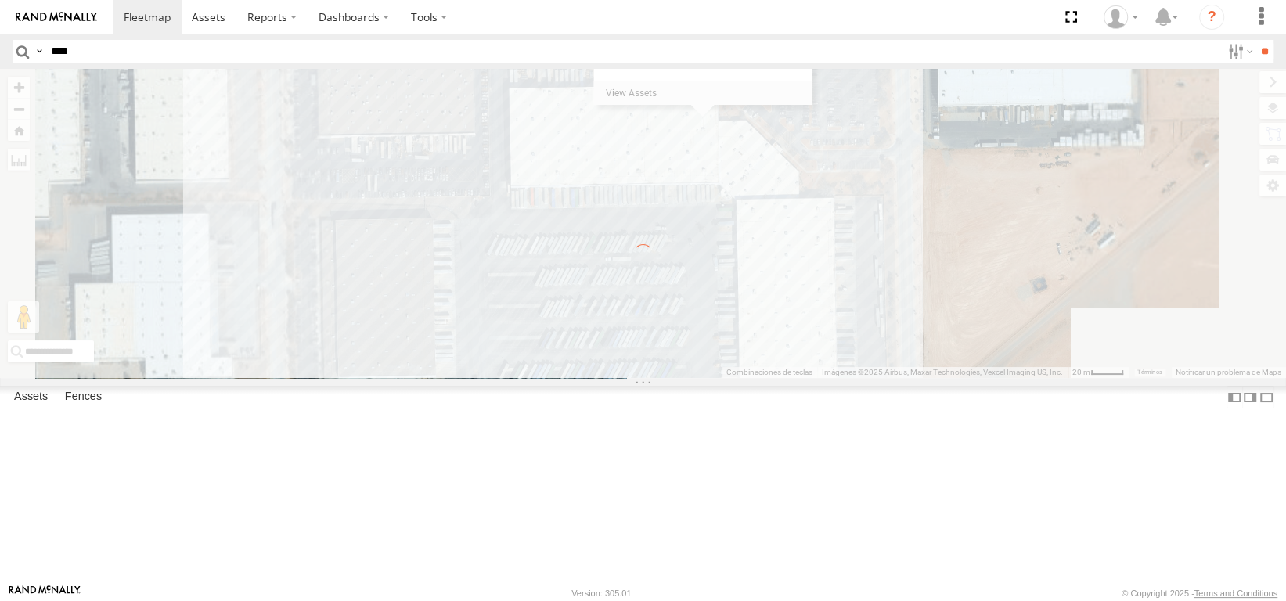
click at [69, 53] on input "****" at bounding box center [633, 51] width 1176 height 23
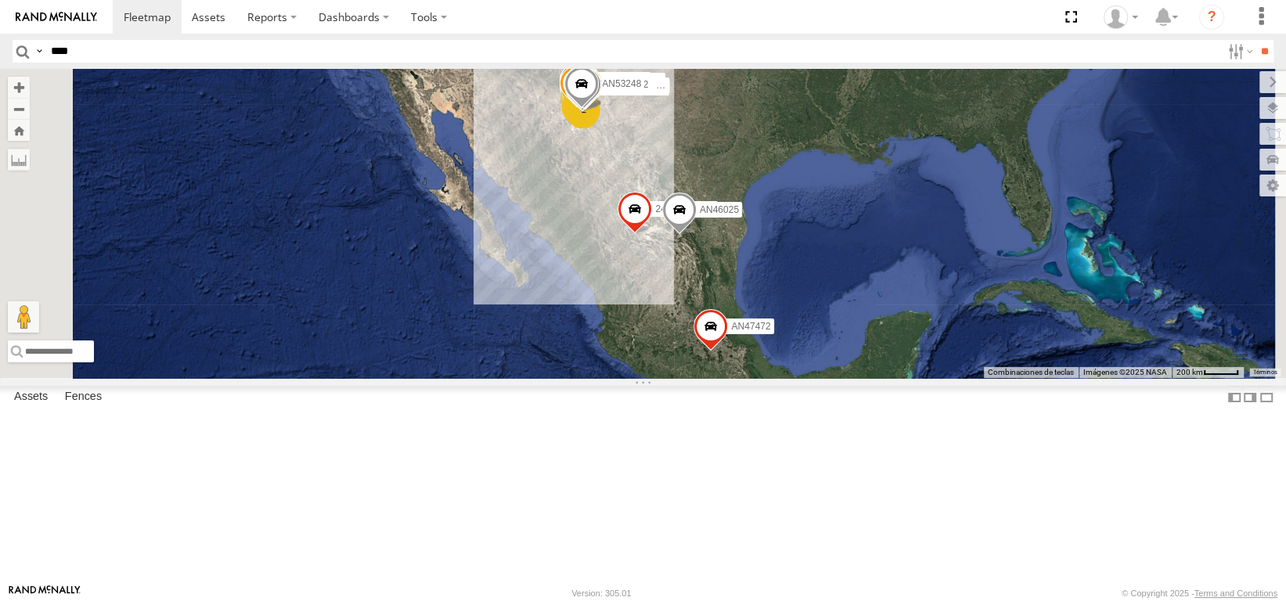
type input "****"
click at [1255, 40] on input "**" at bounding box center [1264, 51] width 18 height 23
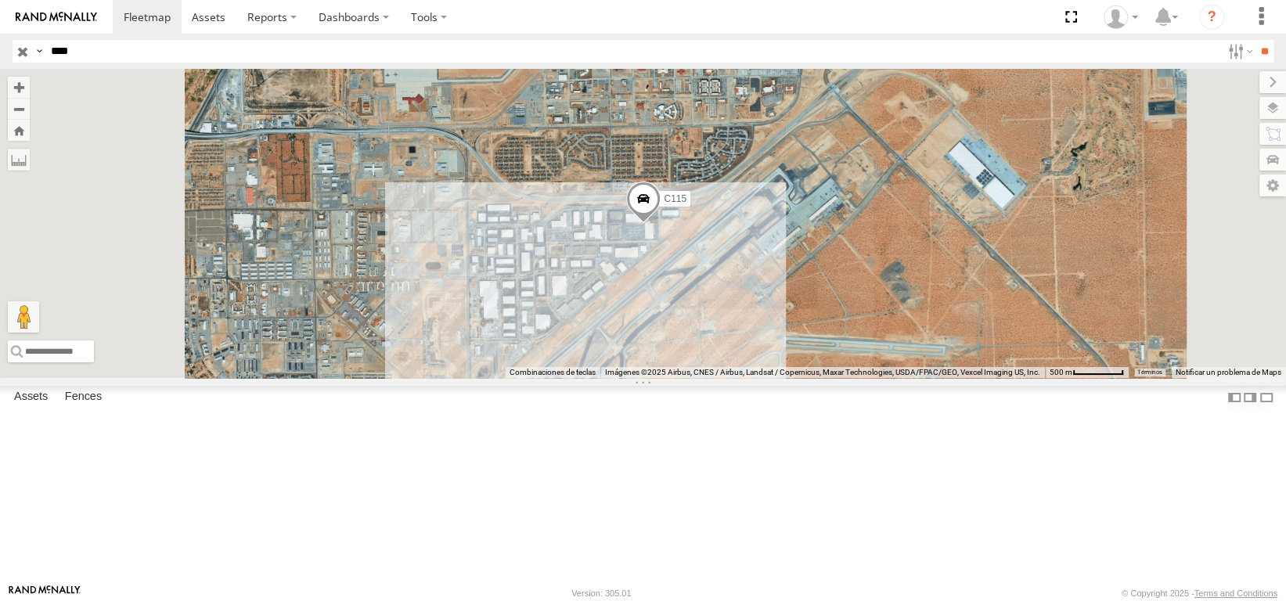
click at [660, 224] on span at bounding box center [643, 203] width 34 height 42
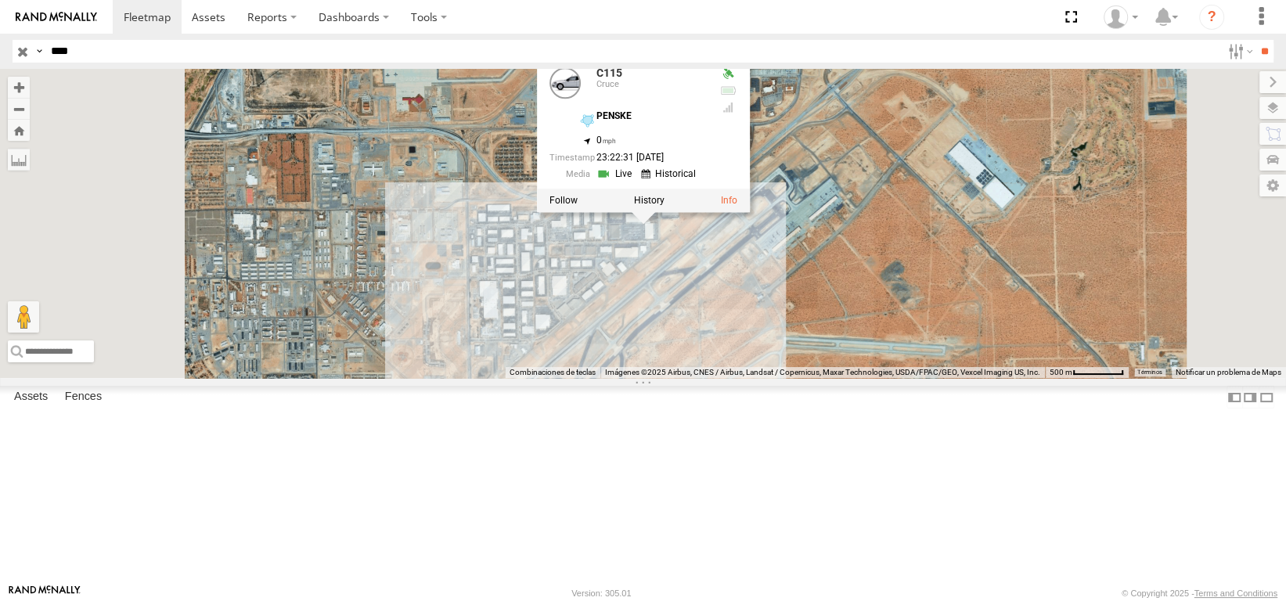
click at [636, 181] on link at bounding box center [616, 173] width 40 height 15
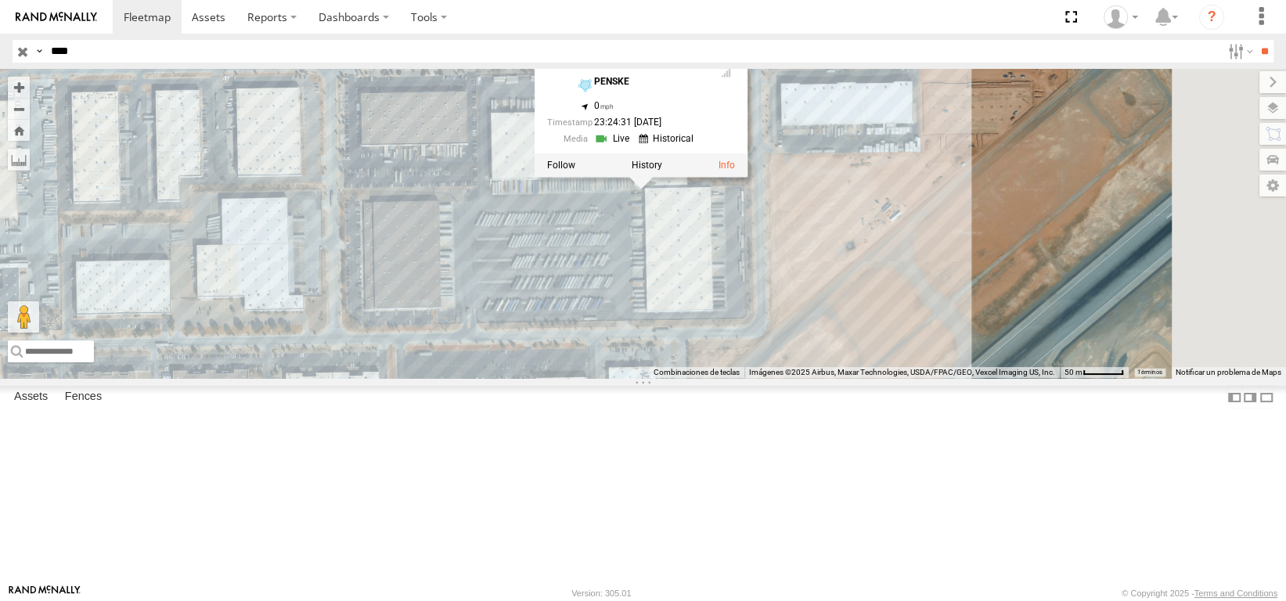
drag, startPoint x: 681, startPoint y: 119, endPoint x: 564, endPoint y: 126, distance: 116.8
click at [564, 123] on div "C115 C115 Cruce PENSKE 31.81774 , -106.38514 0 23:24:31 [DATE]" at bounding box center [643, 223] width 1286 height 309
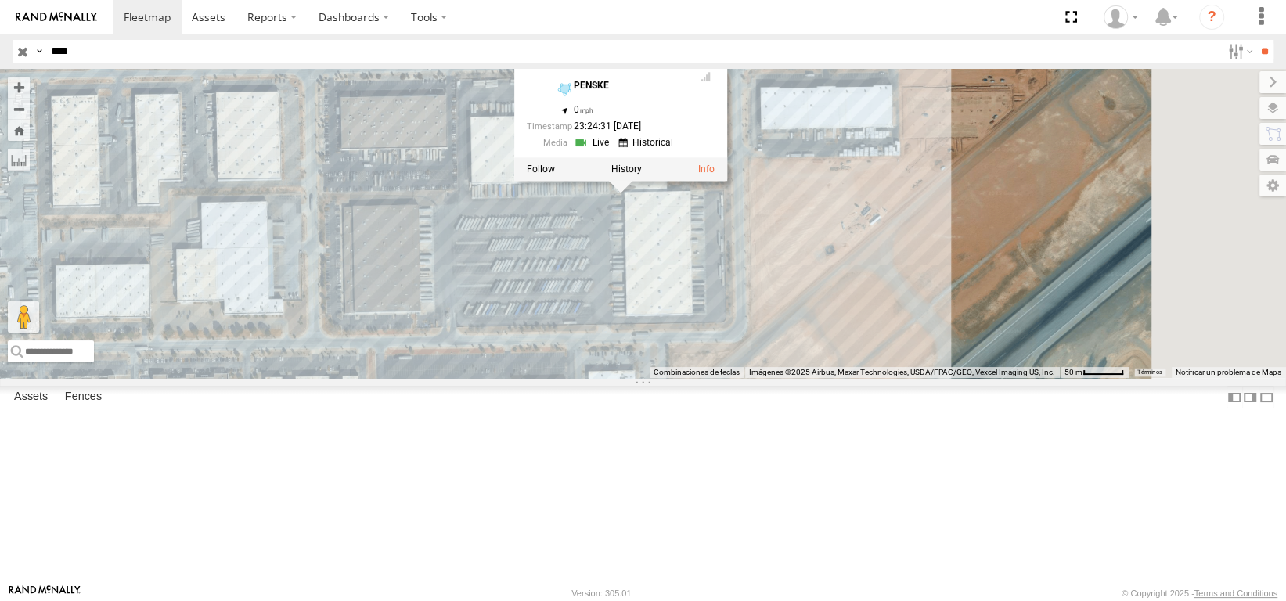
click at [997, 333] on div "C115 C115 Cruce PENSKE 31.81774 , -106.38514 0 23:24:31 [DATE]" at bounding box center [643, 223] width 1286 height 309
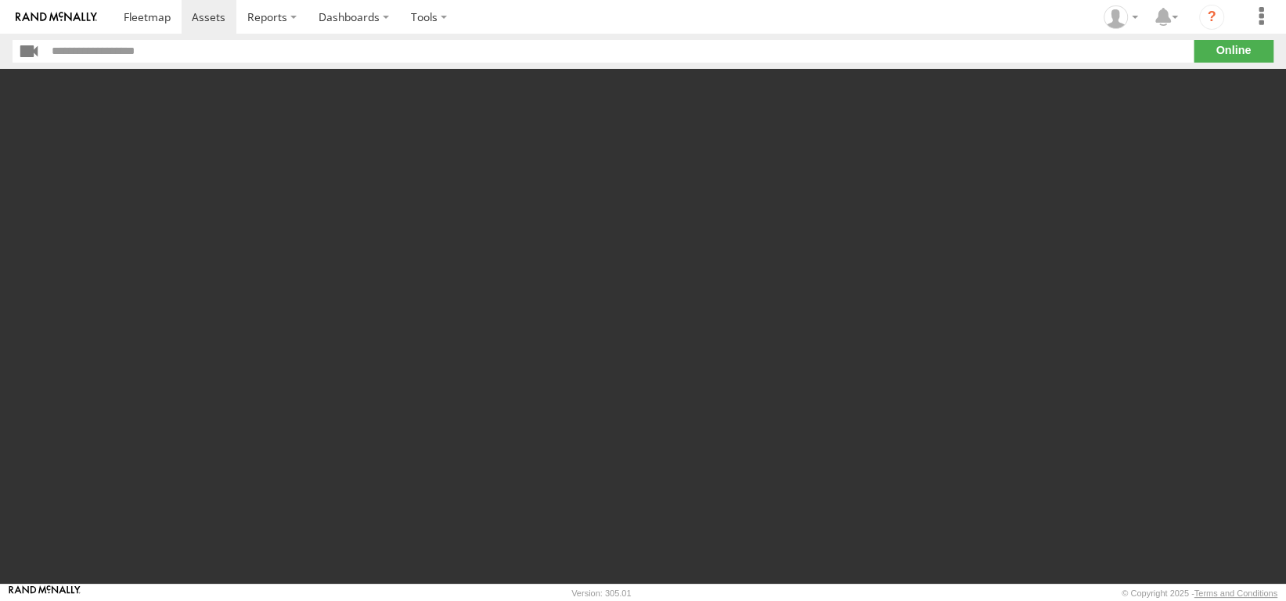
click at [251, 195] on div at bounding box center [643, 326] width 1286 height 515
click at [497, 182] on div at bounding box center [643, 326] width 1286 height 515
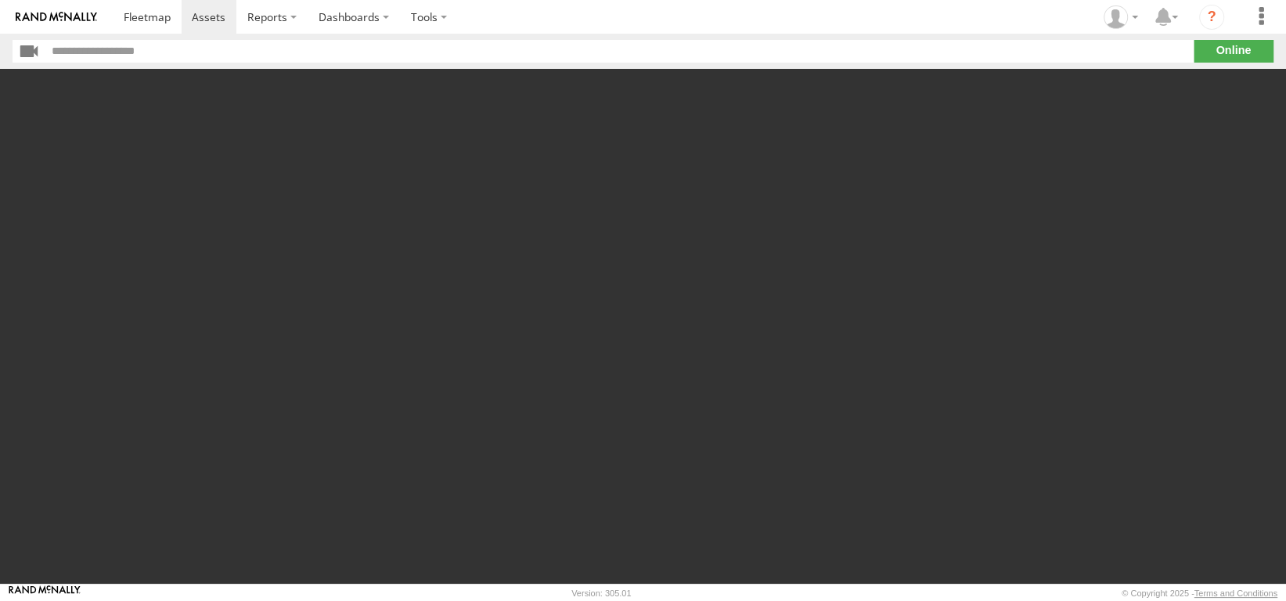
click at [497, 182] on div at bounding box center [643, 326] width 1286 height 515
click at [212, 47] on input "text" at bounding box center [619, 51] width 1146 height 23
click input "**" at bounding box center [0, 0] width 0 height 0
click at [1253, 51] on section "**" at bounding box center [643, 51] width 1261 height 23
